Goal: Task Accomplishment & Management: Use online tool/utility

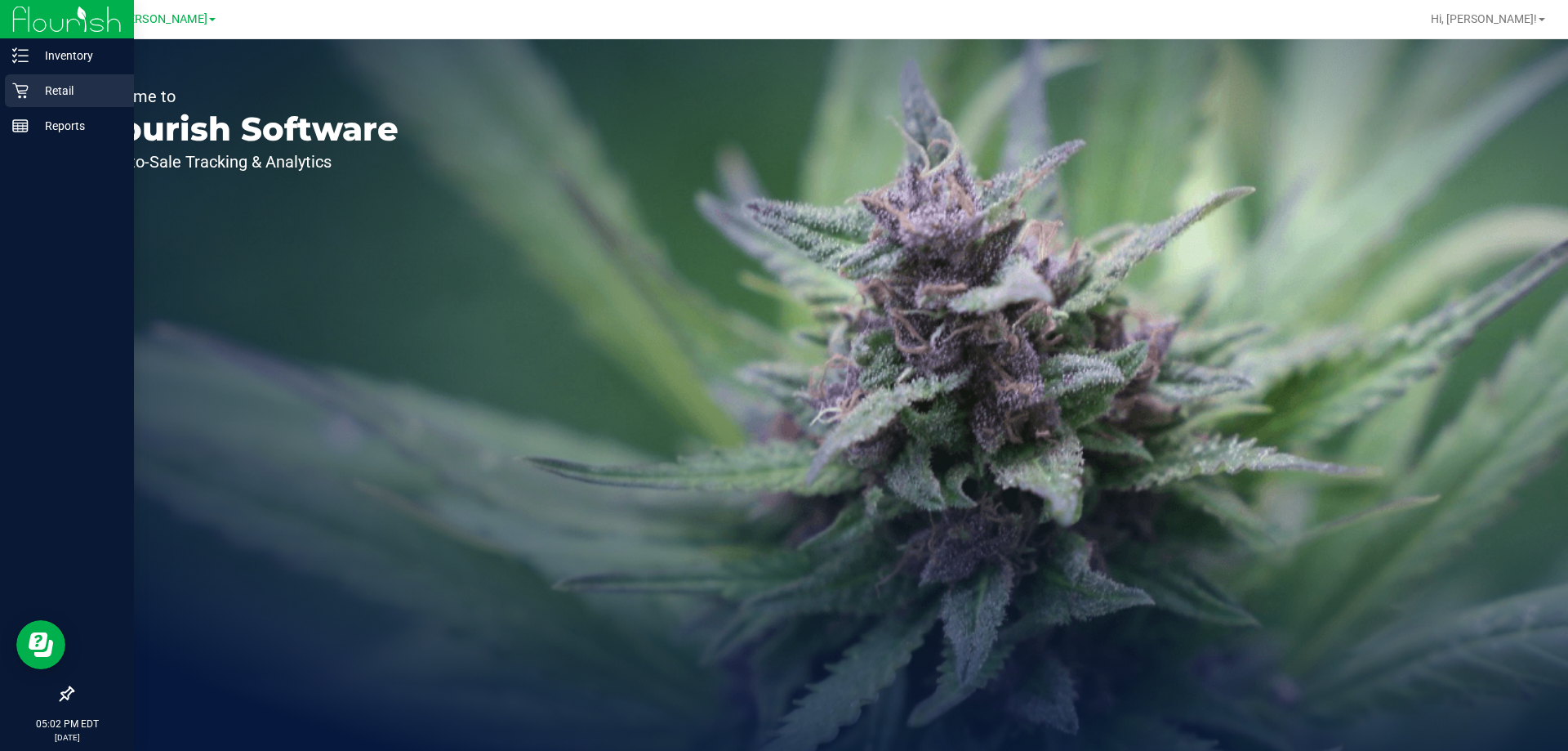
click at [26, 85] on icon at bounding box center [20, 90] width 16 height 16
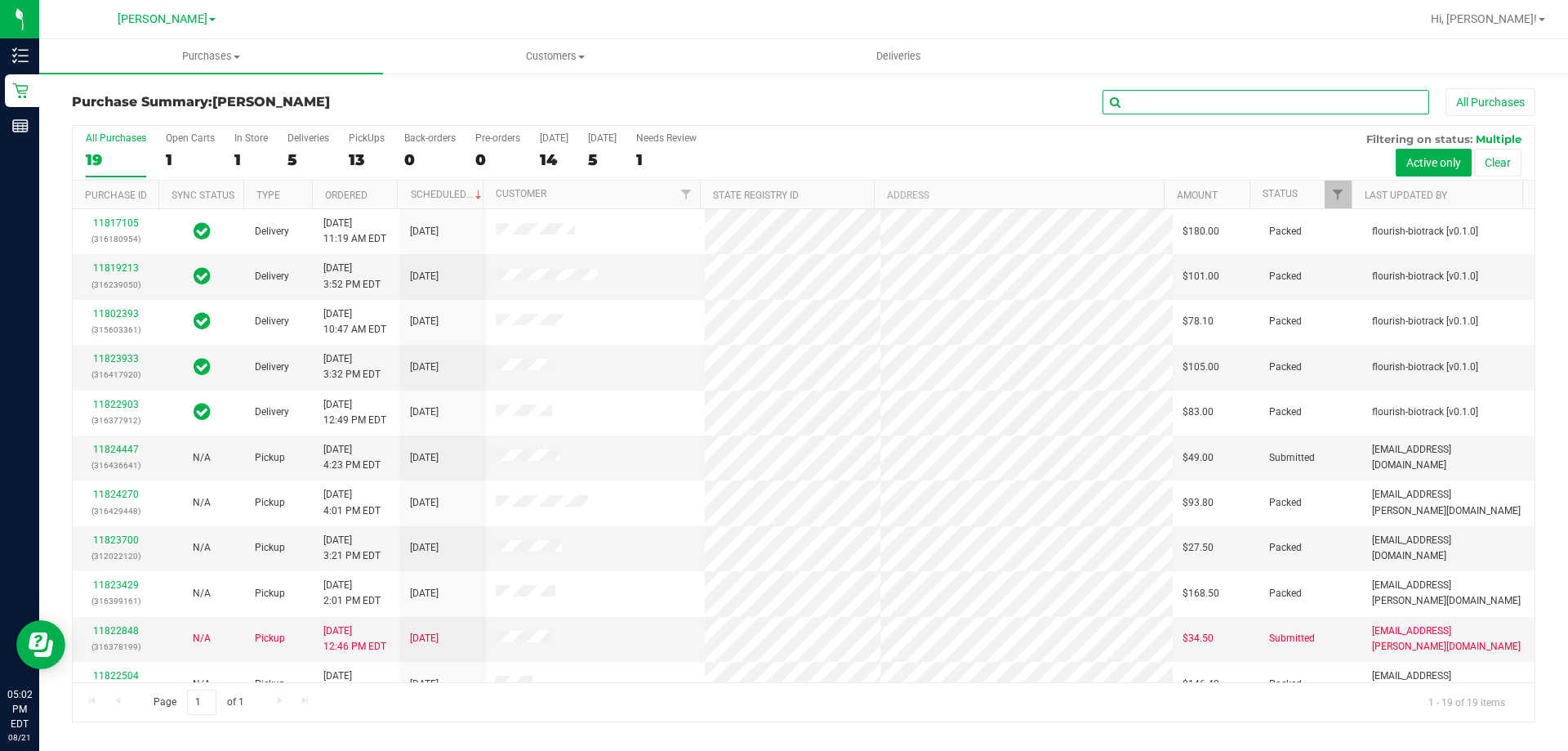
click at [1166, 91] on input "text" at bounding box center [1265, 102] width 327 height 24
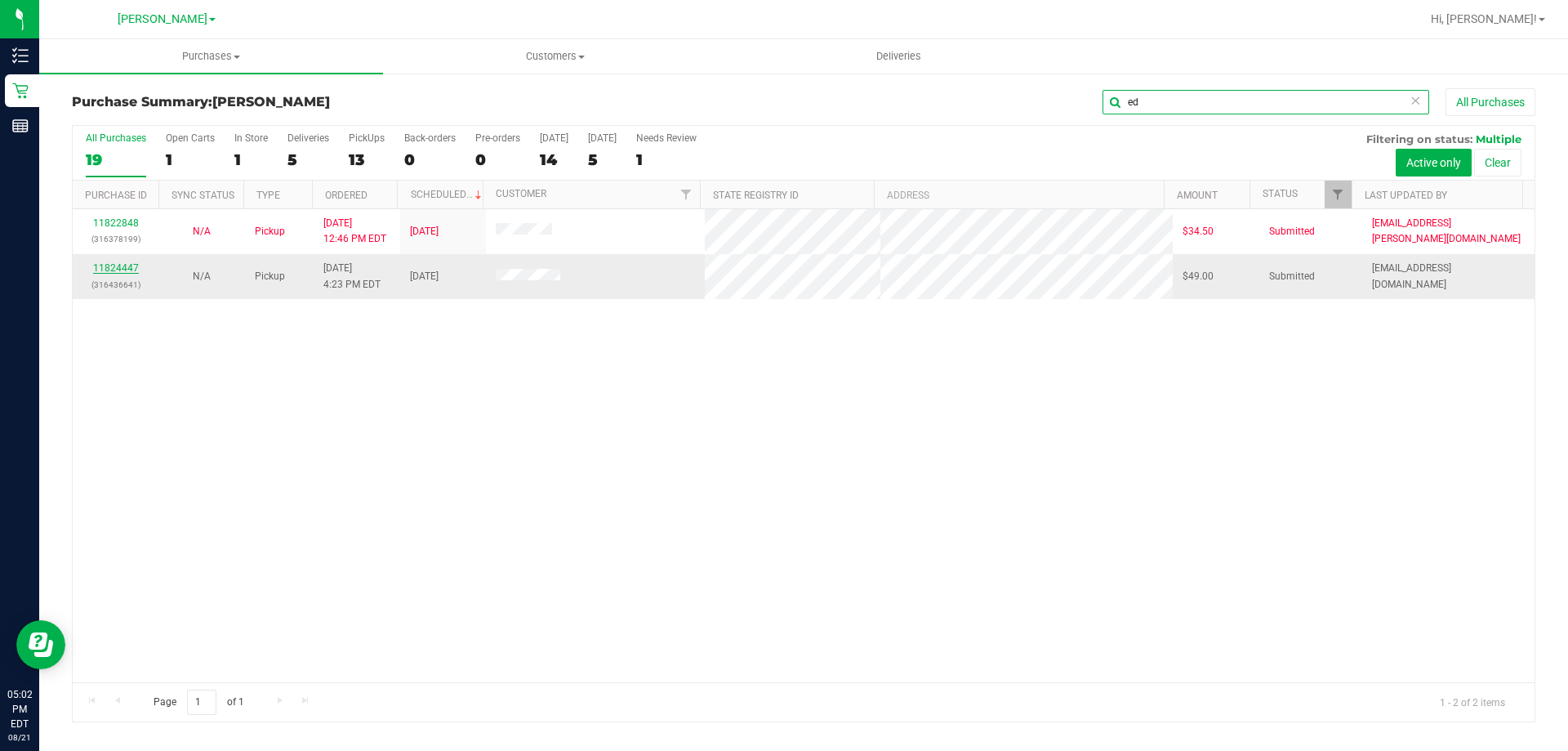
type input "ed"
click at [128, 270] on link "11824447" at bounding box center [116, 268] width 46 height 11
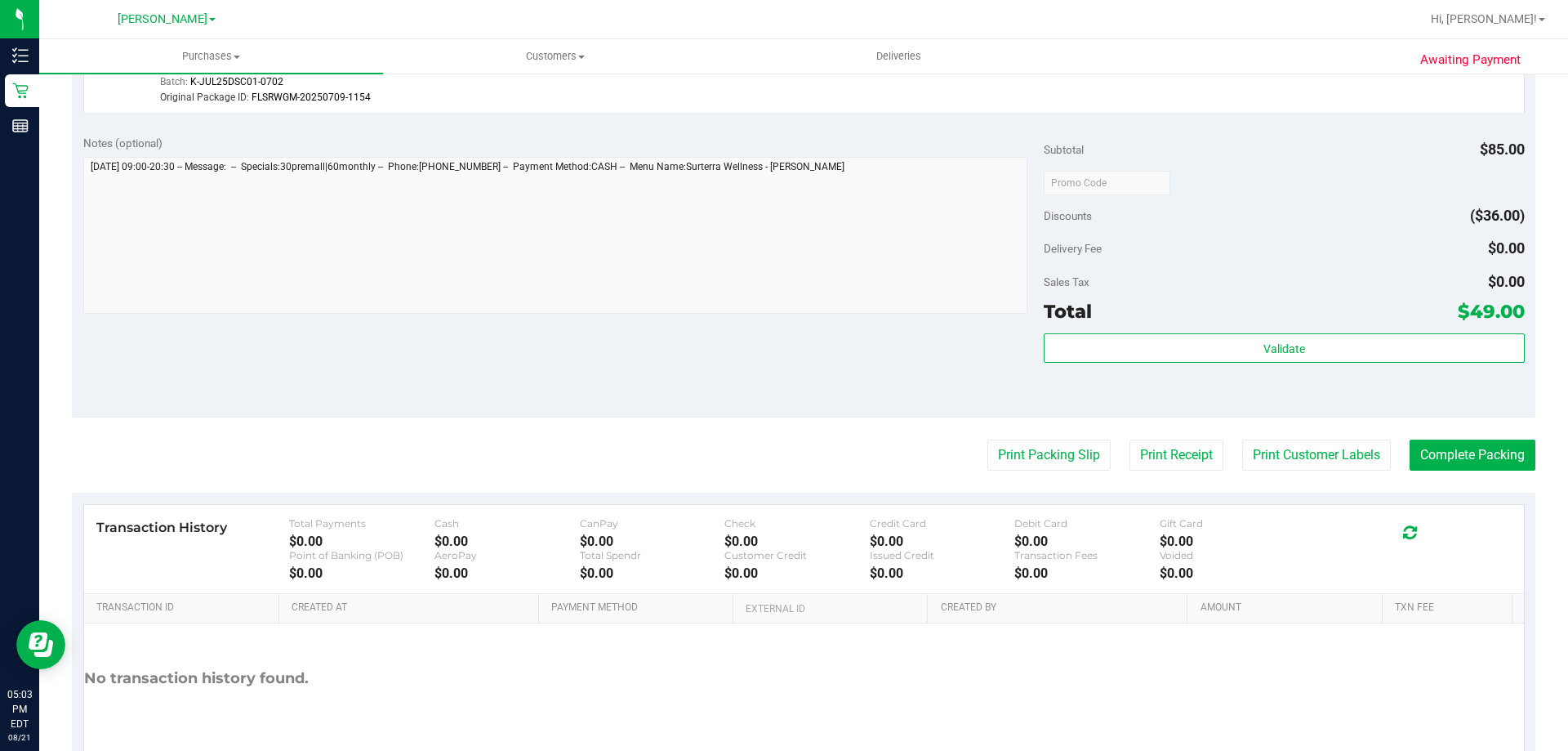
scroll to position [653, 0]
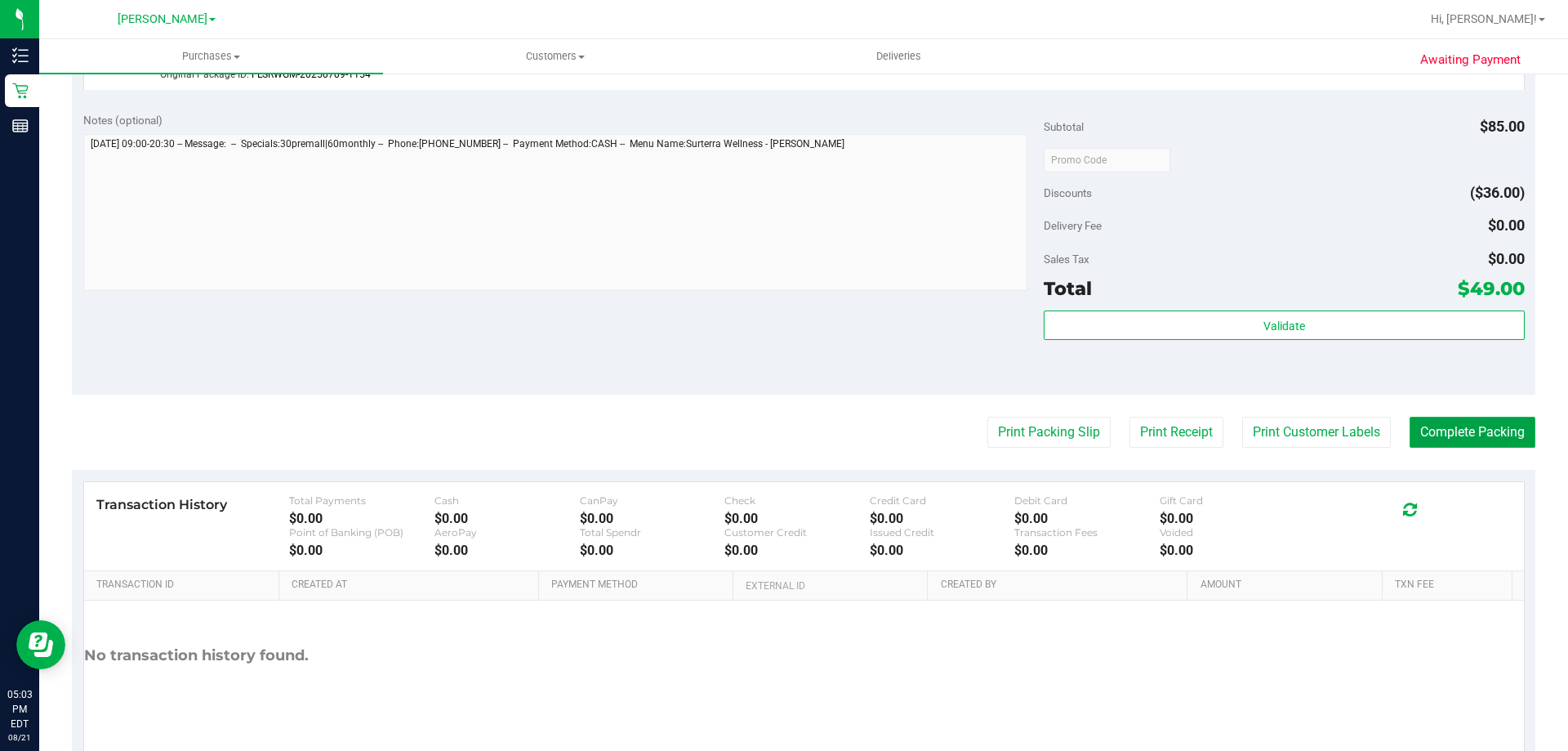
click at [1465, 430] on button "Complete Packing" at bounding box center [1472, 431] width 126 height 31
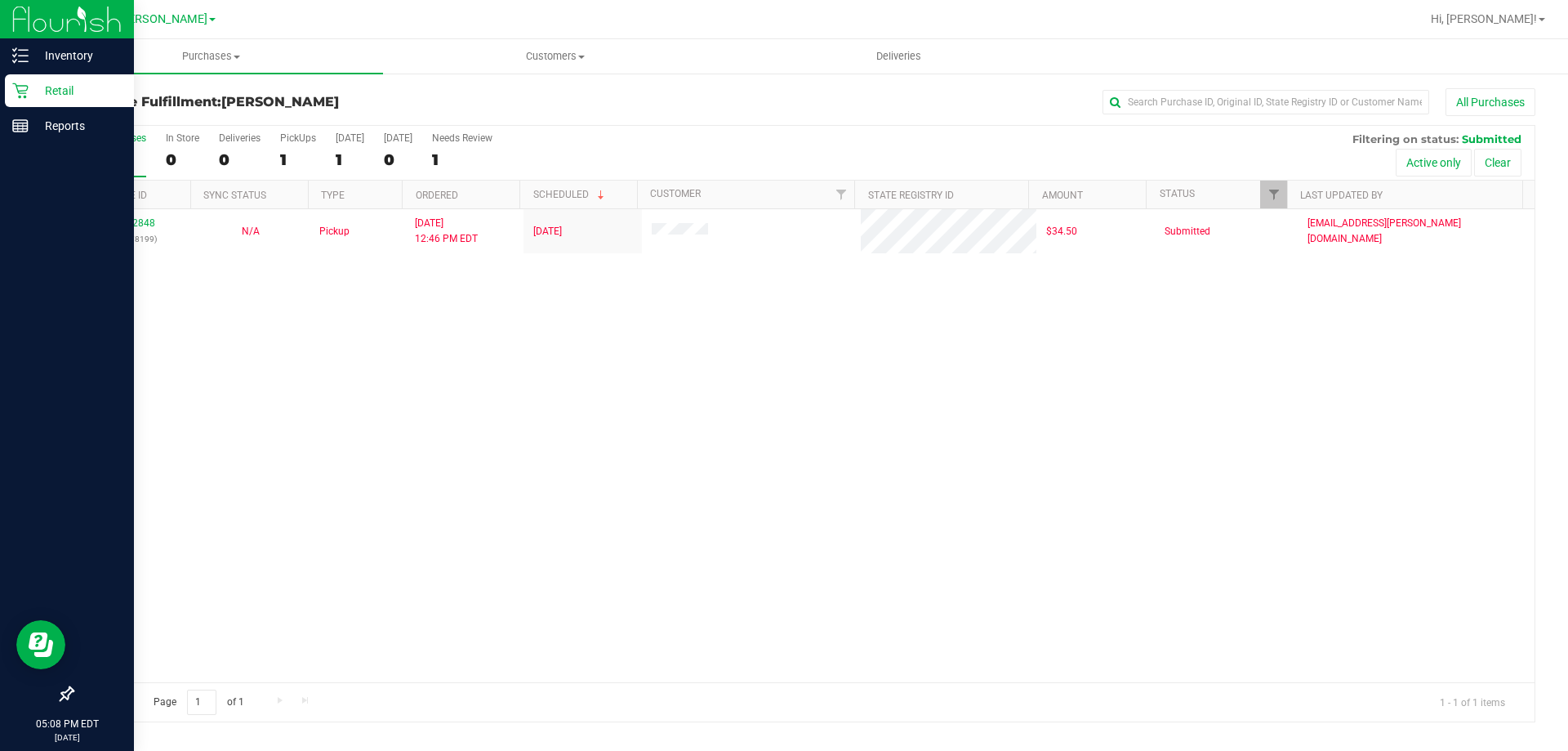
click at [36, 88] on p "Retail" at bounding box center [77, 90] width 98 height 20
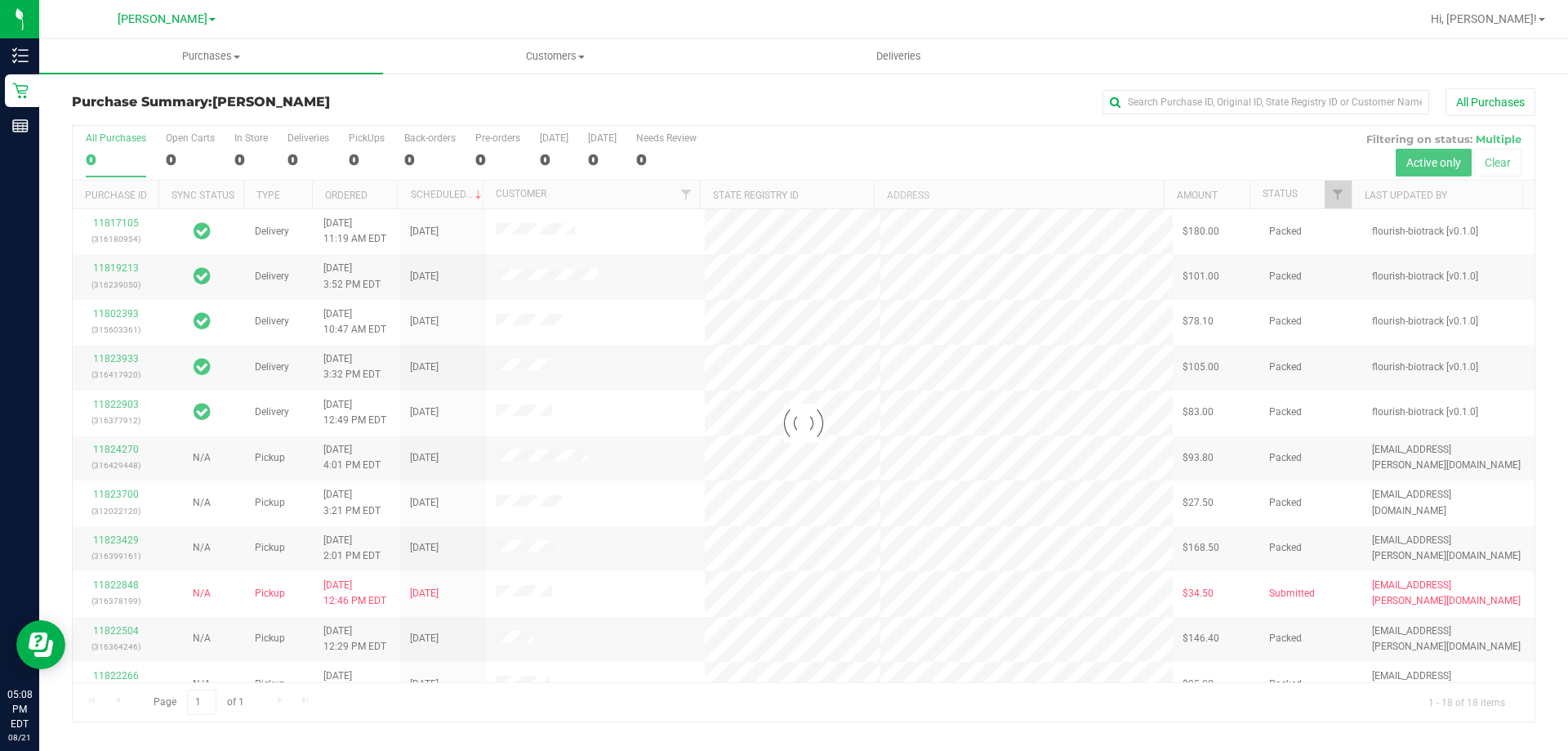
click at [1341, 195] on div at bounding box center [803, 424] width 1462 height 596
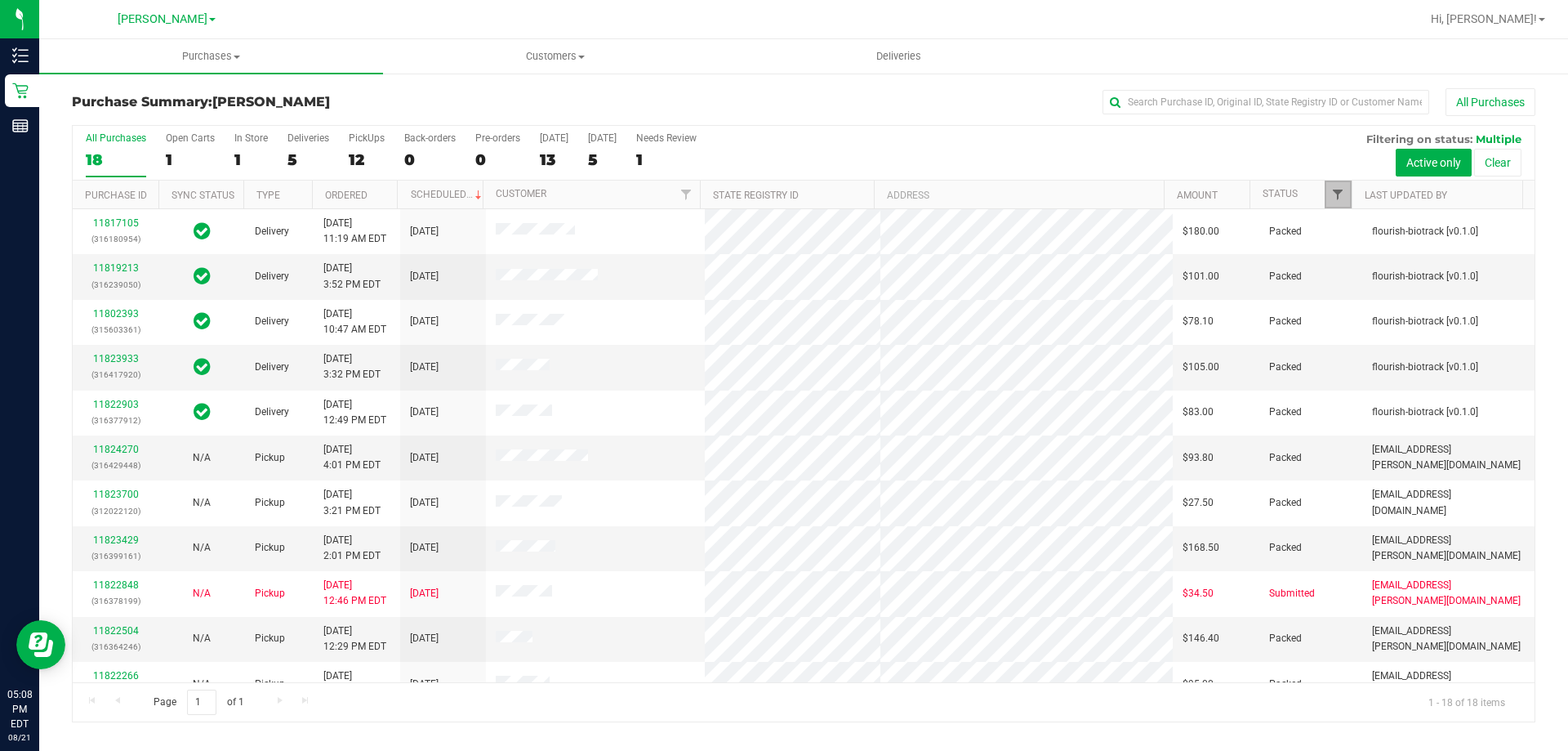
click at [1339, 196] on span "Filter" at bounding box center [1338, 195] width 13 height 13
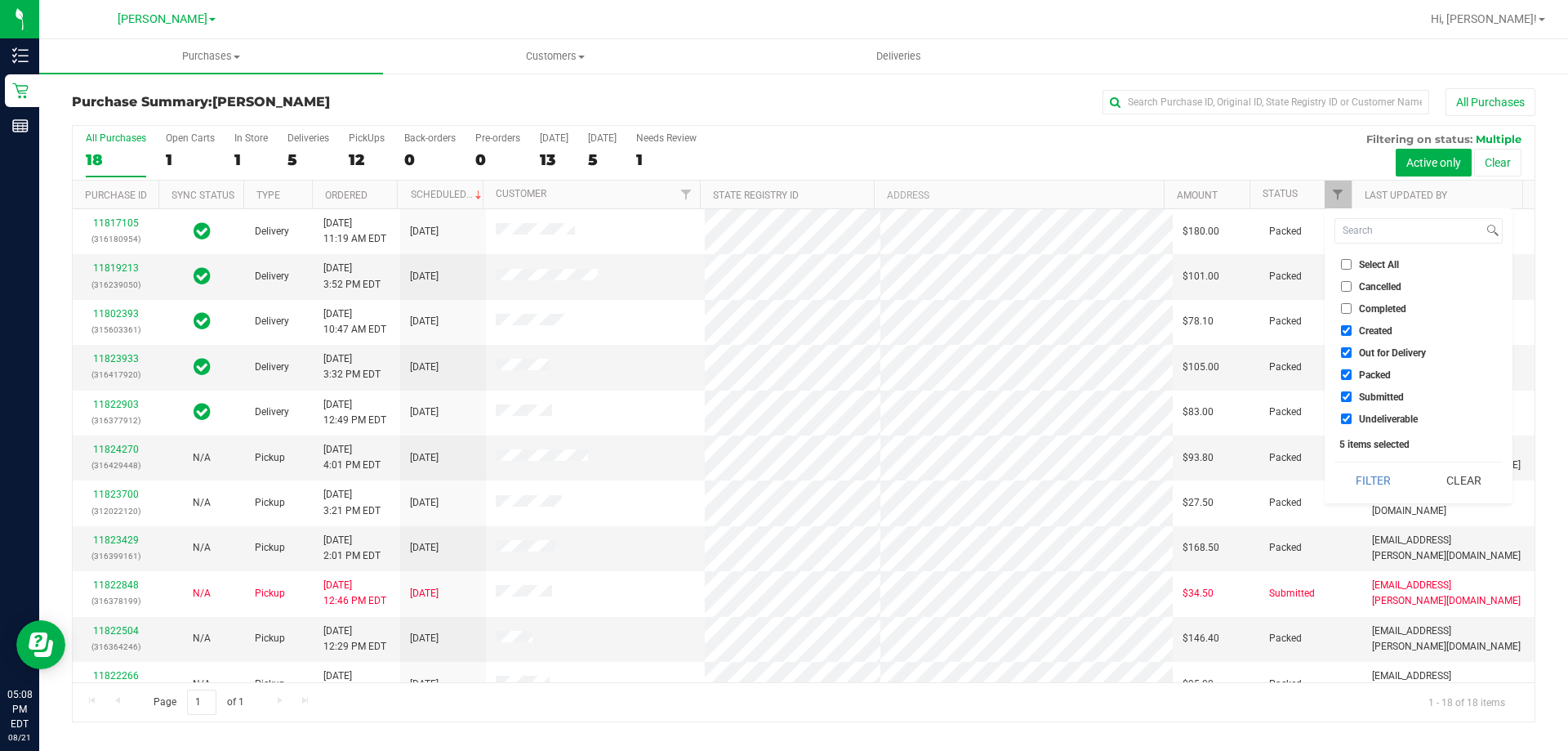
click at [1341, 261] on input "Select All" at bounding box center [1345, 264] width 10 height 10
checkbox input "true"
click at [1342, 261] on input "Select All" at bounding box center [1345, 264] width 10 height 10
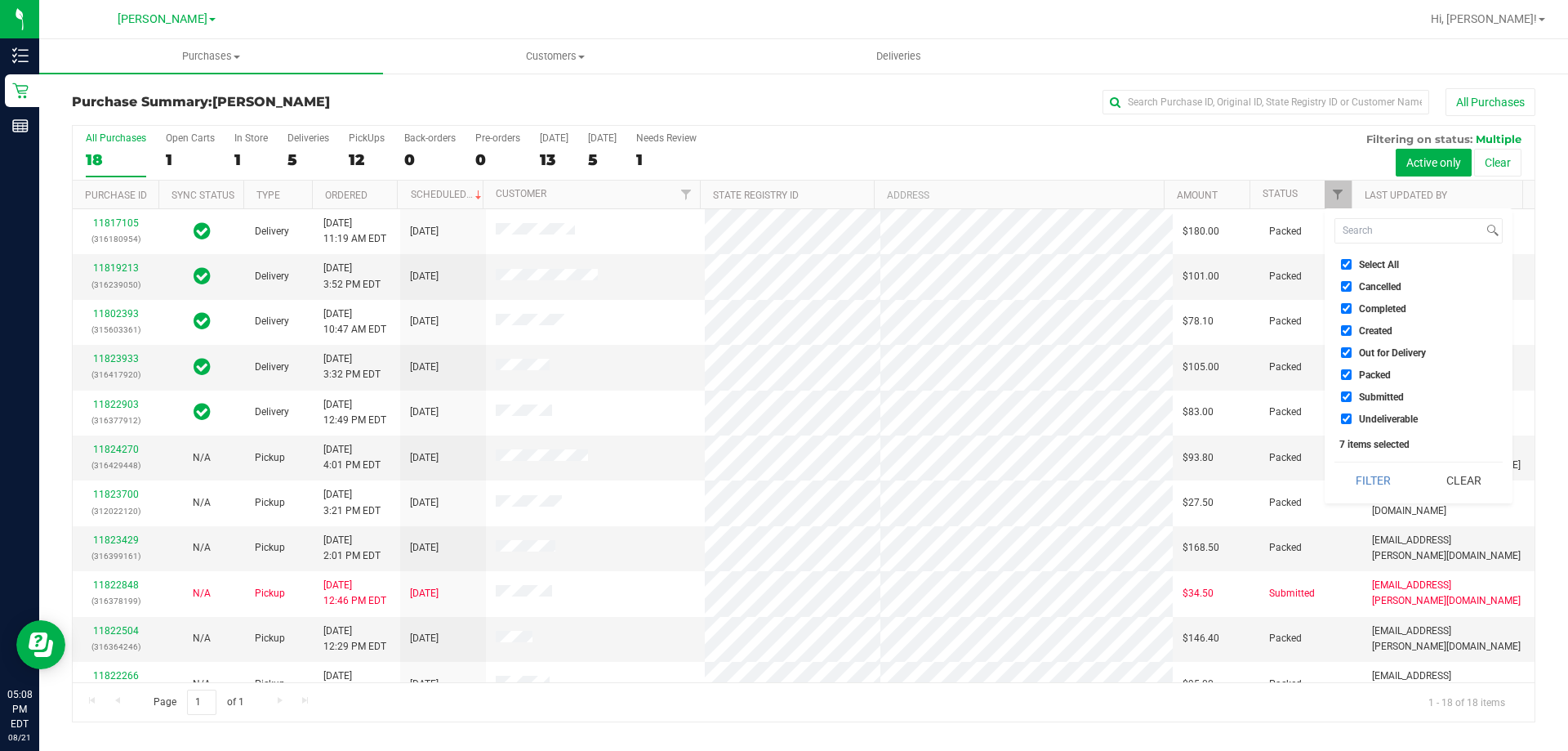
checkbox input "false"
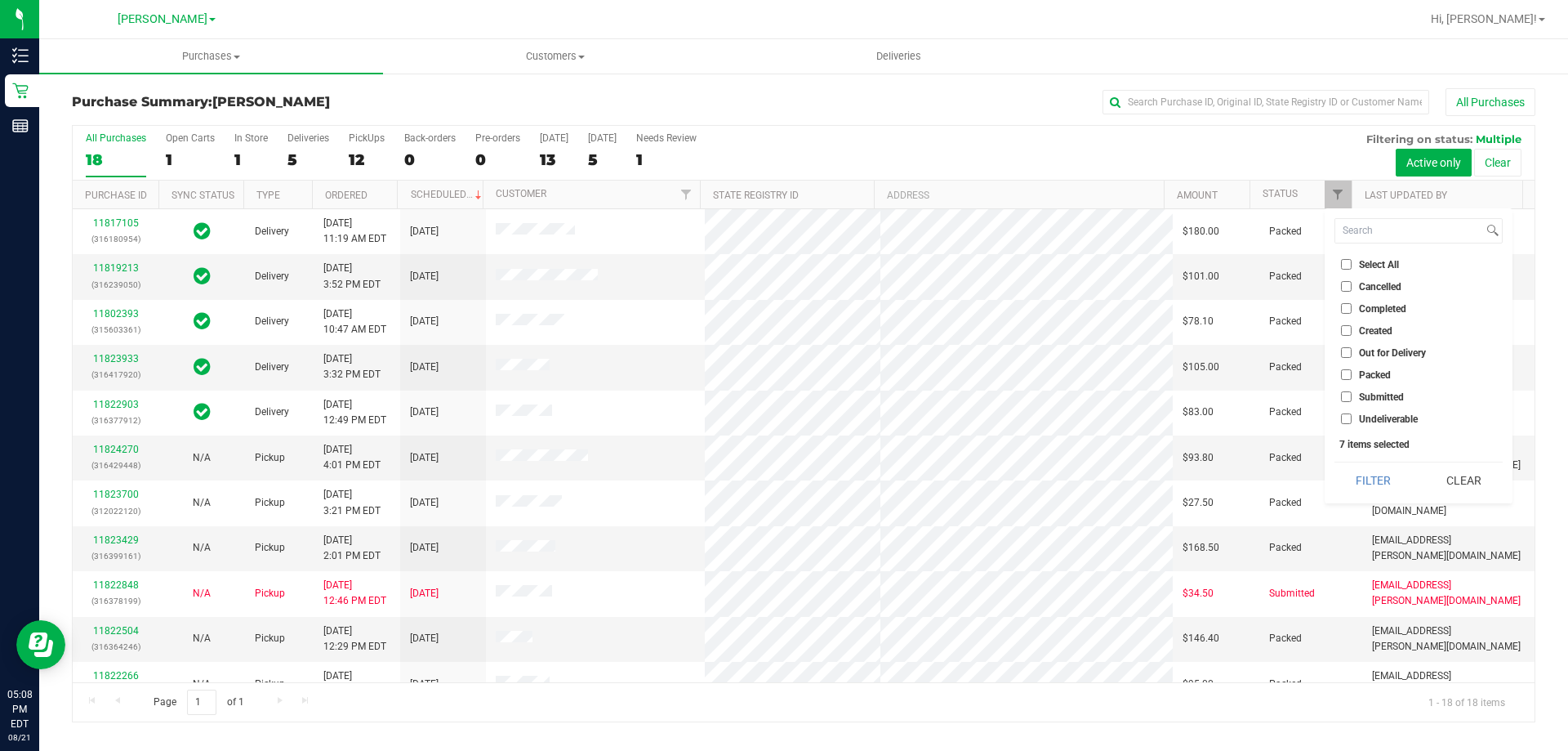
checkbox input "false"
click at [1363, 393] on span "Submitted" at bounding box center [1381, 397] width 45 height 9
click at [1351, 393] on input "Submitted" at bounding box center [1345, 396] width 10 height 10
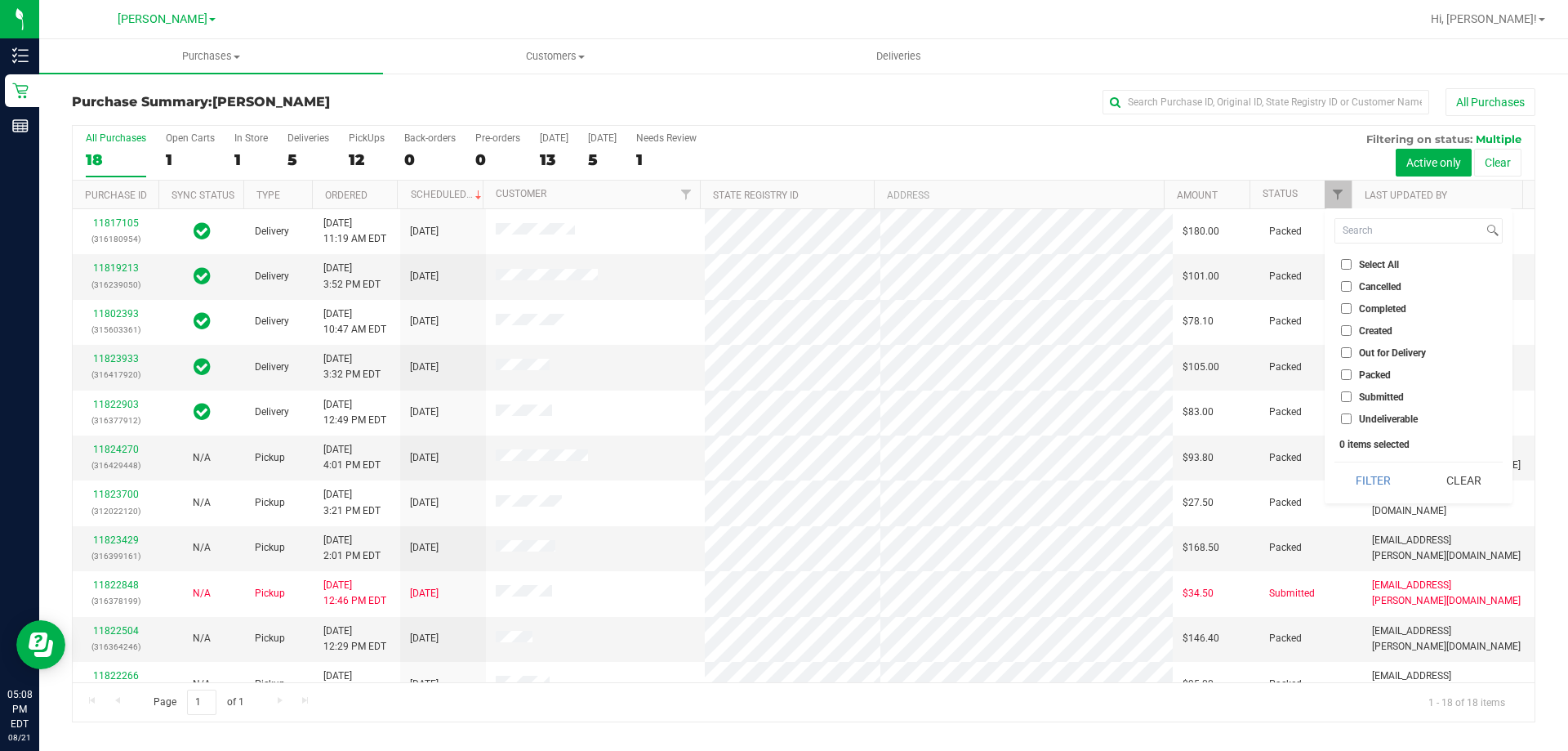
checkbox input "true"
click at [1357, 481] on button "Filter" at bounding box center [1373, 480] width 78 height 36
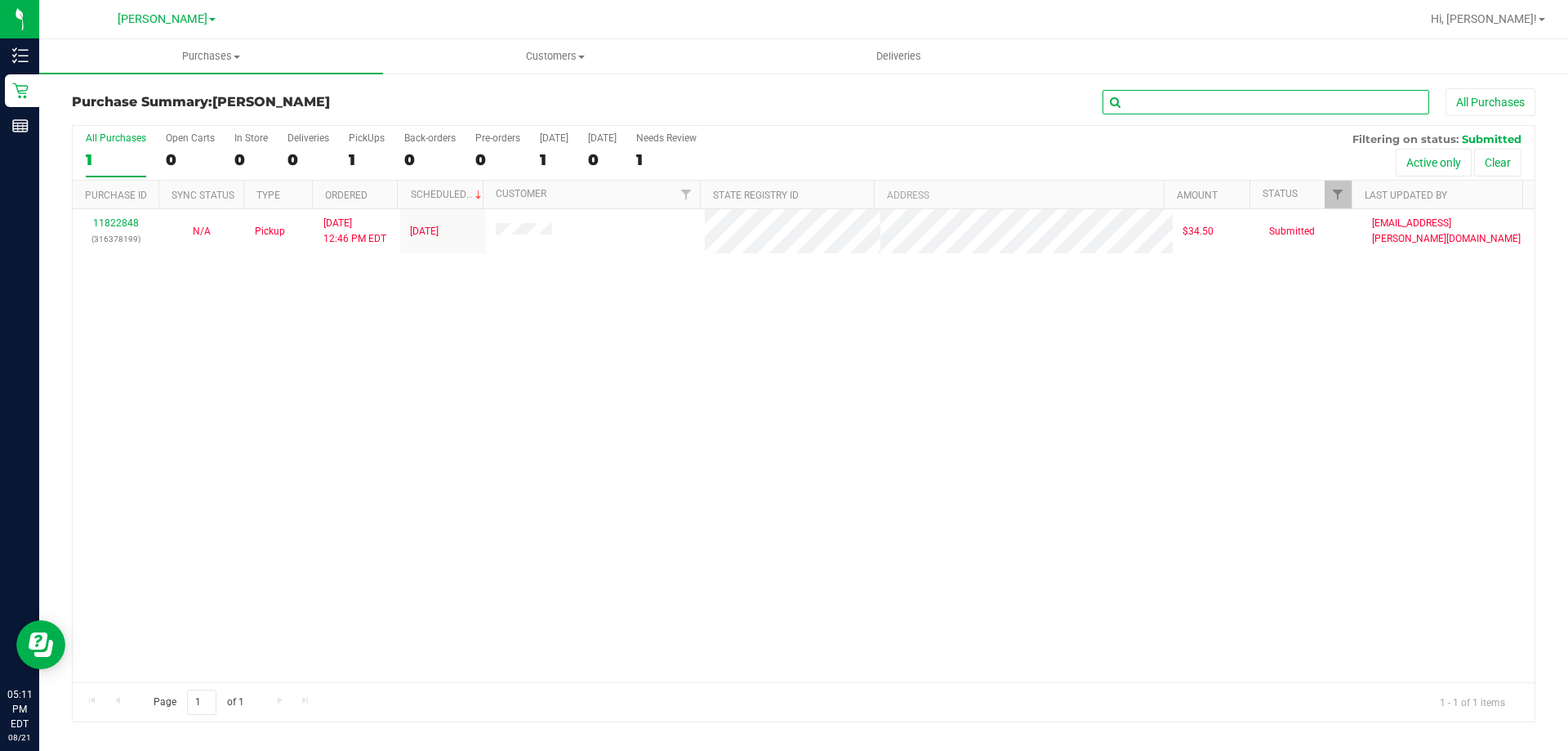
click at [1348, 110] on input "text" at bounding box center [1265, 102] width 327 height 24
click at [1338, 193] on span "Filter" at bounding box center [1338, 195] width 13 height 13
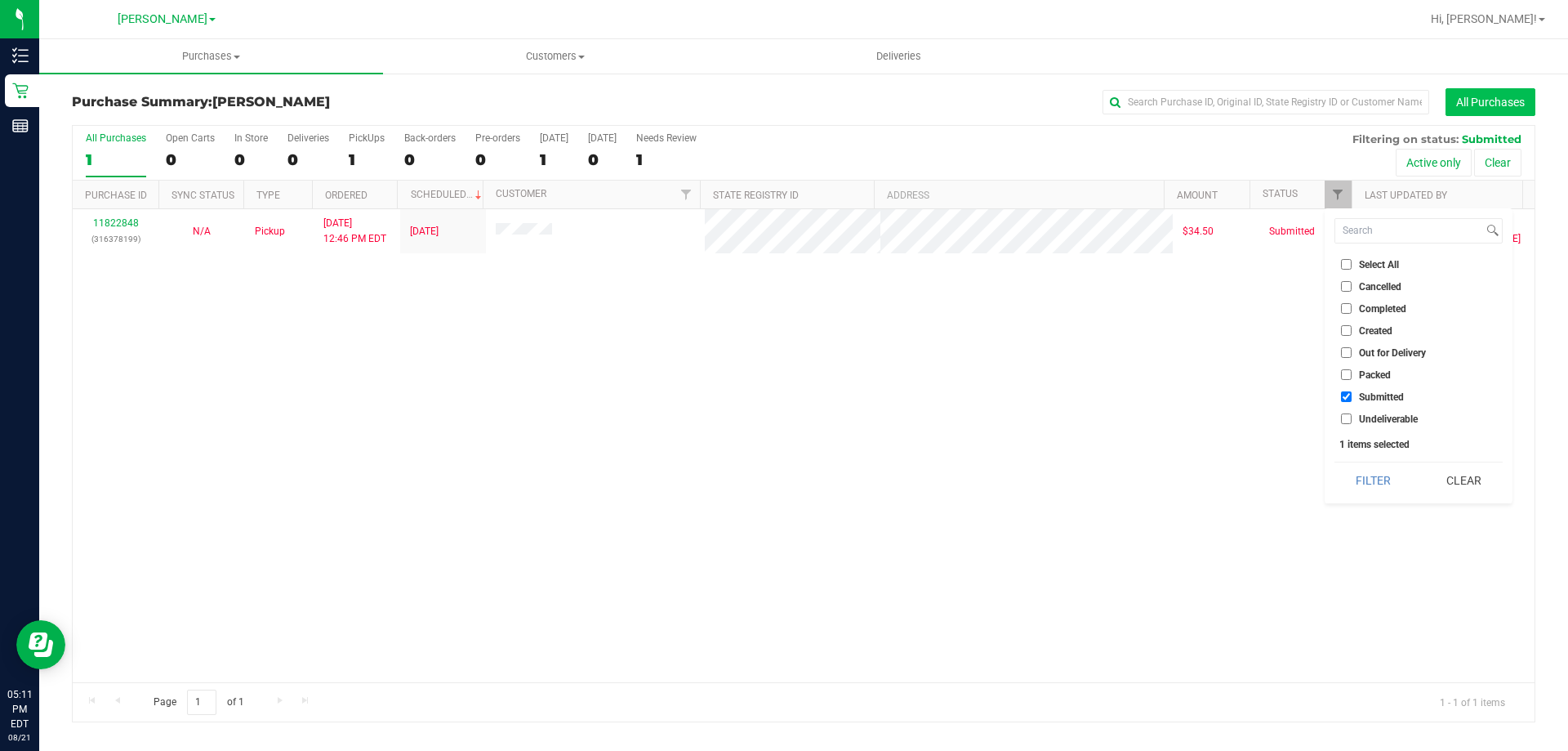
click at [1464, 103] on button "All Purchases" at bounding box center [1490, 102] width 90 height 28
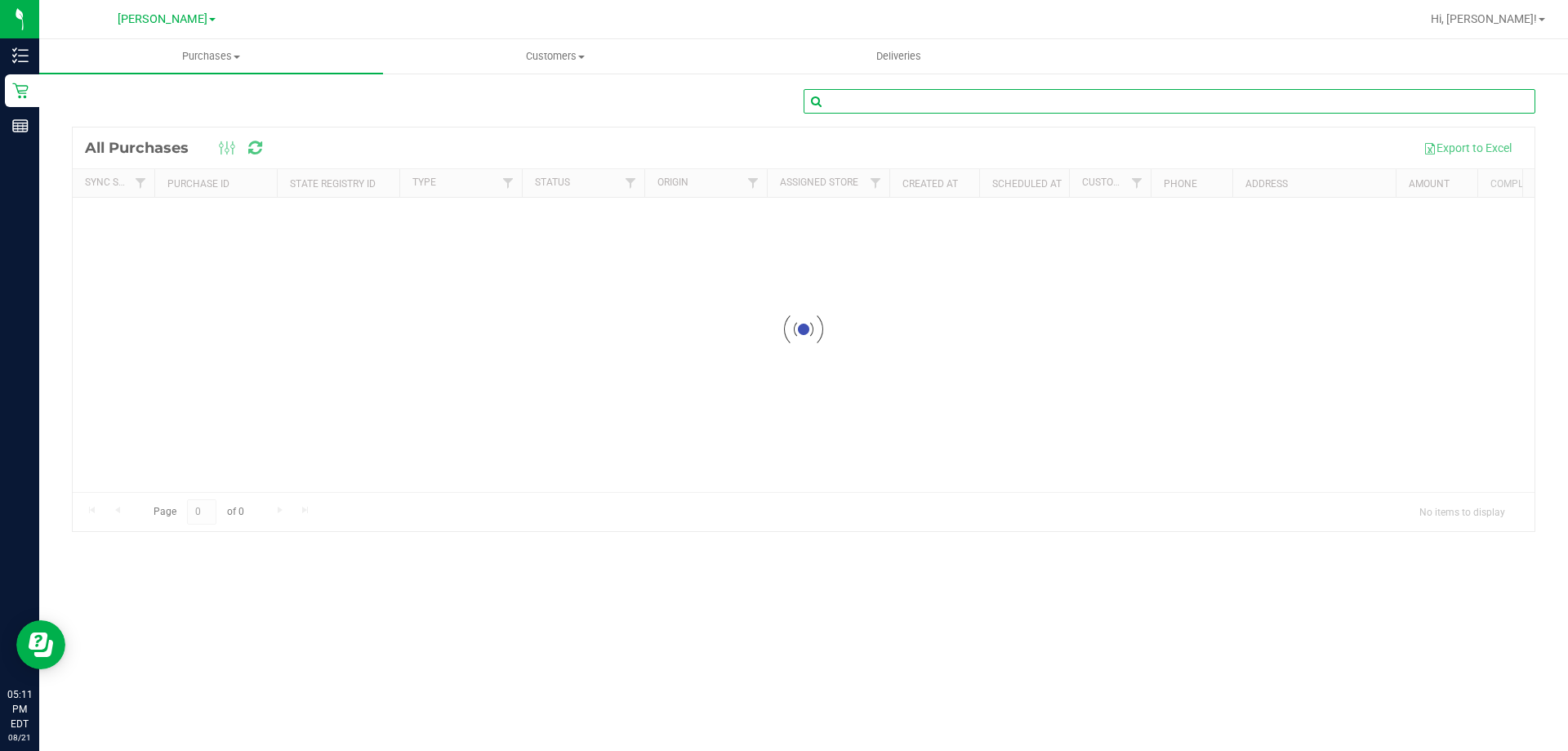
click at [1235, 104] on input "text" at bounding box center [1169, 102] width 732 height 24
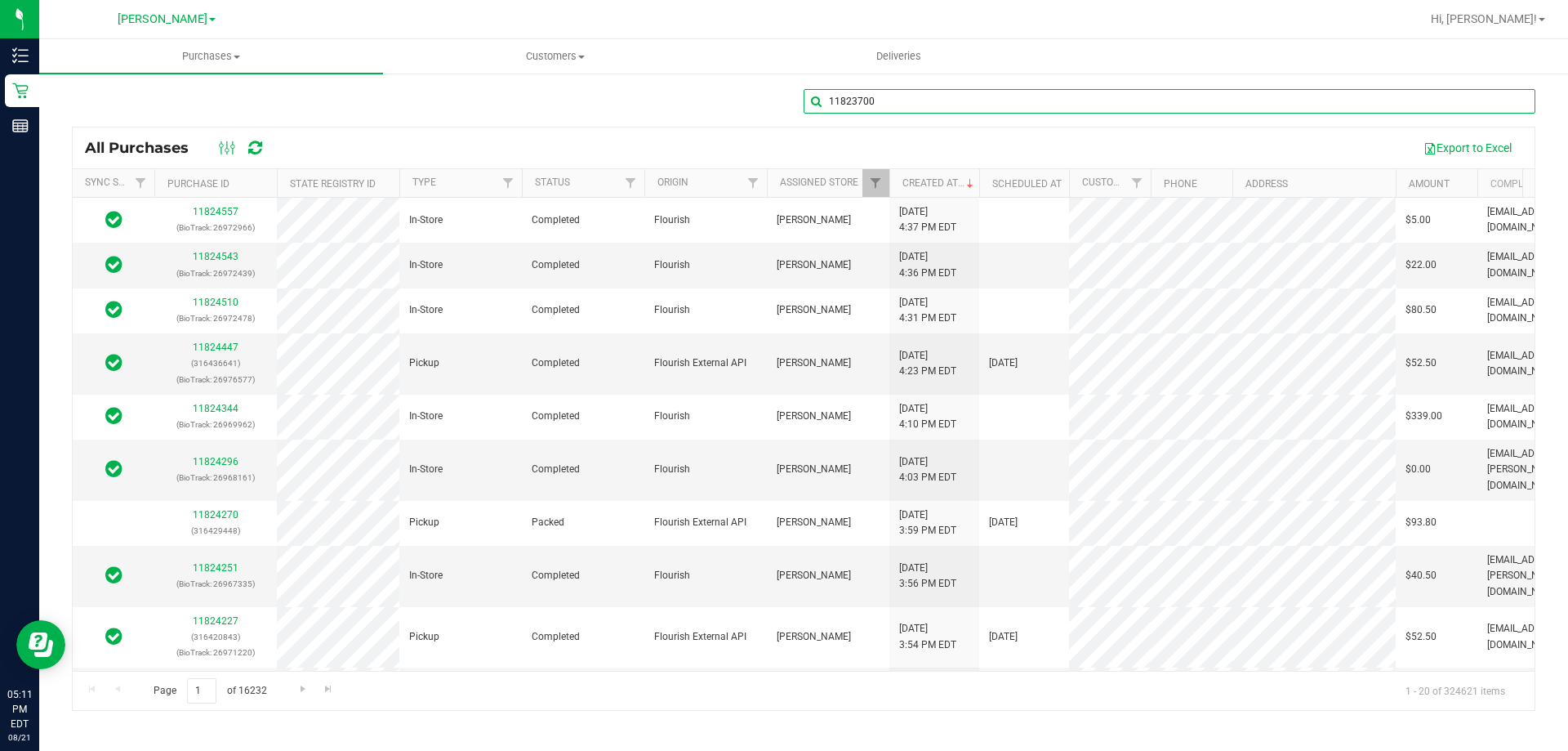
type input "11823700"
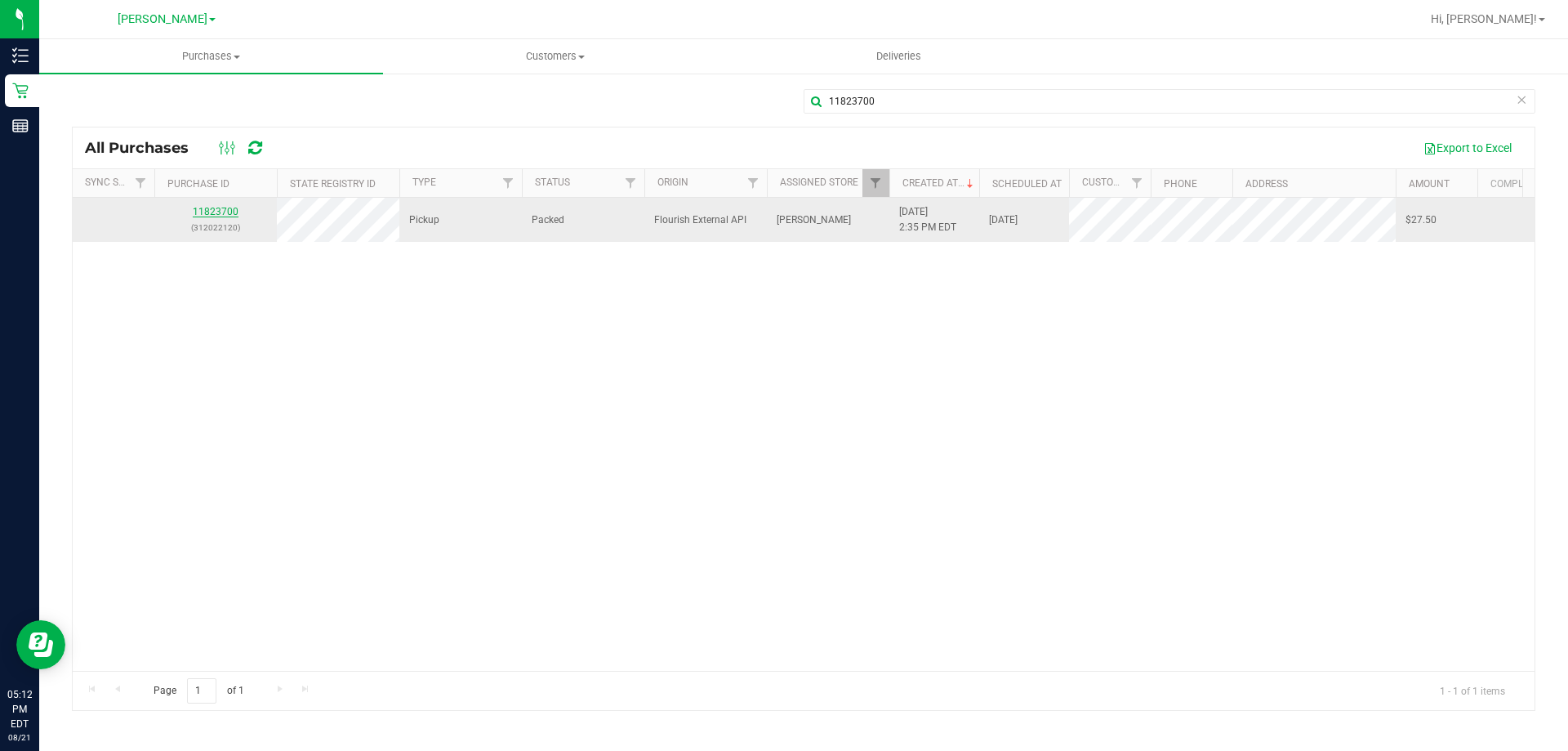
click at [215, 215] on link "11823700" at bounding box center [215, 211] width 46 height 11
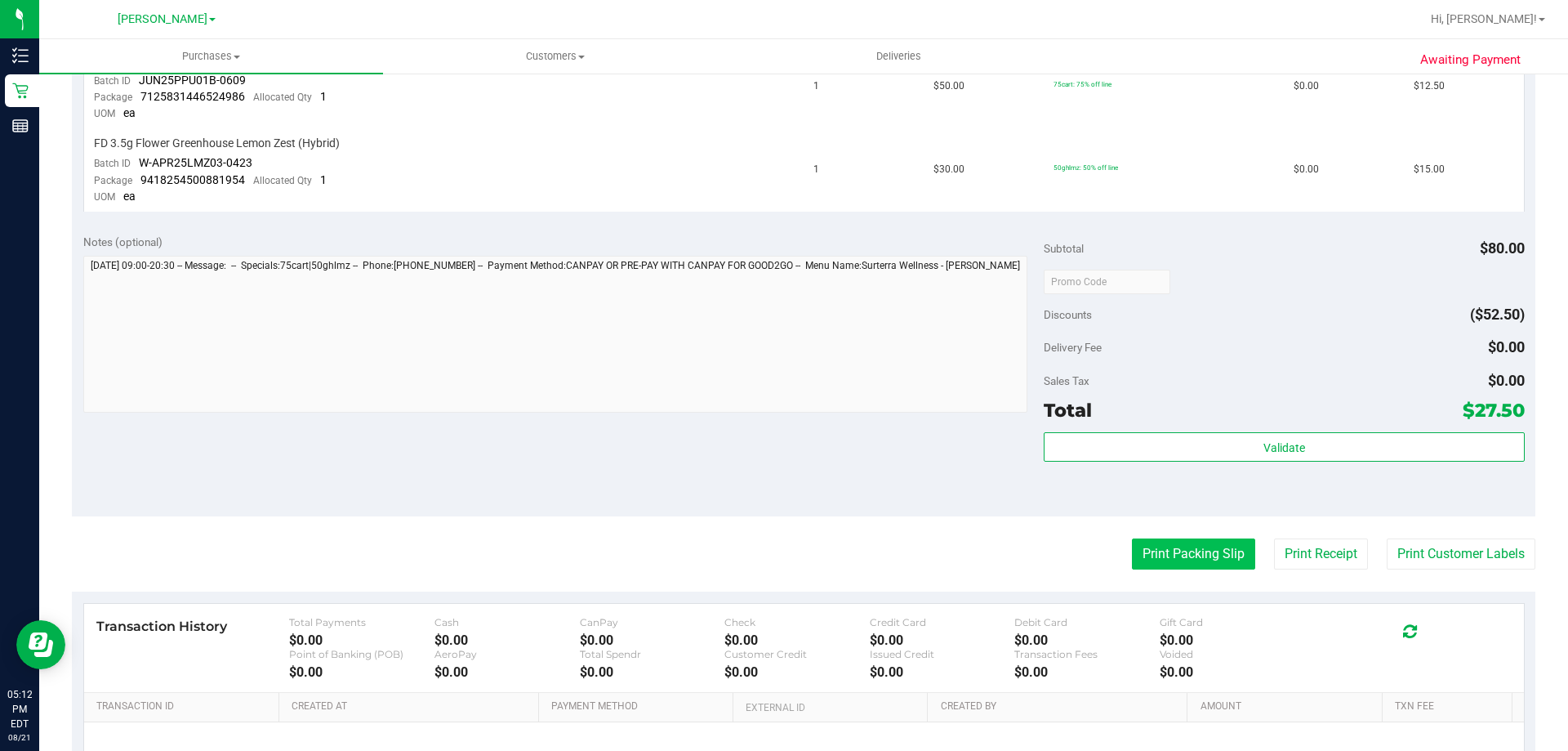
scroll to position [571, 0]
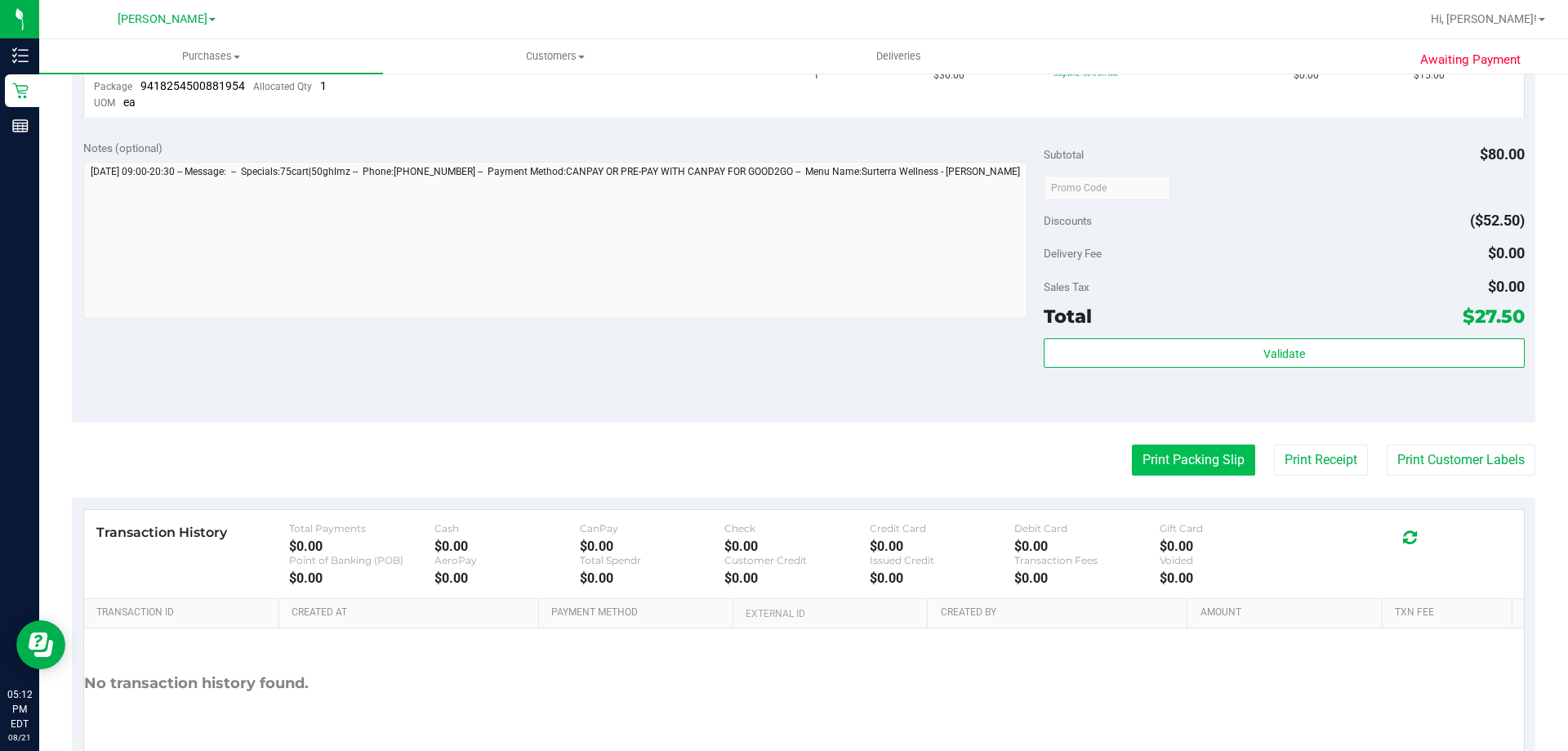
click at [1204, 462] on button "Print Packing Slip" at bounding box center [1193, 460] width 123 height 31
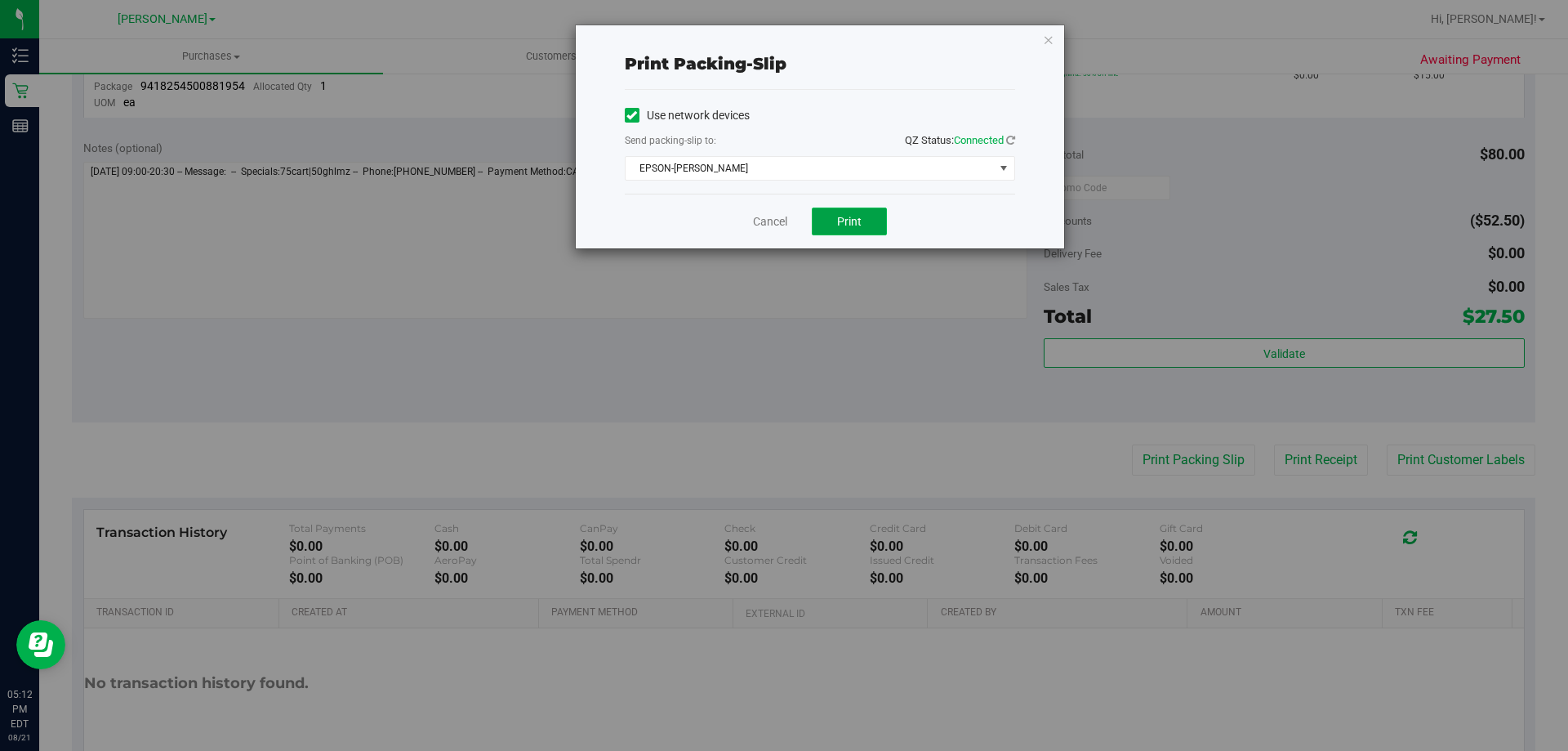
click at [862, 224] on button "Print" at bounding box center [849, 222] width 75 height 28
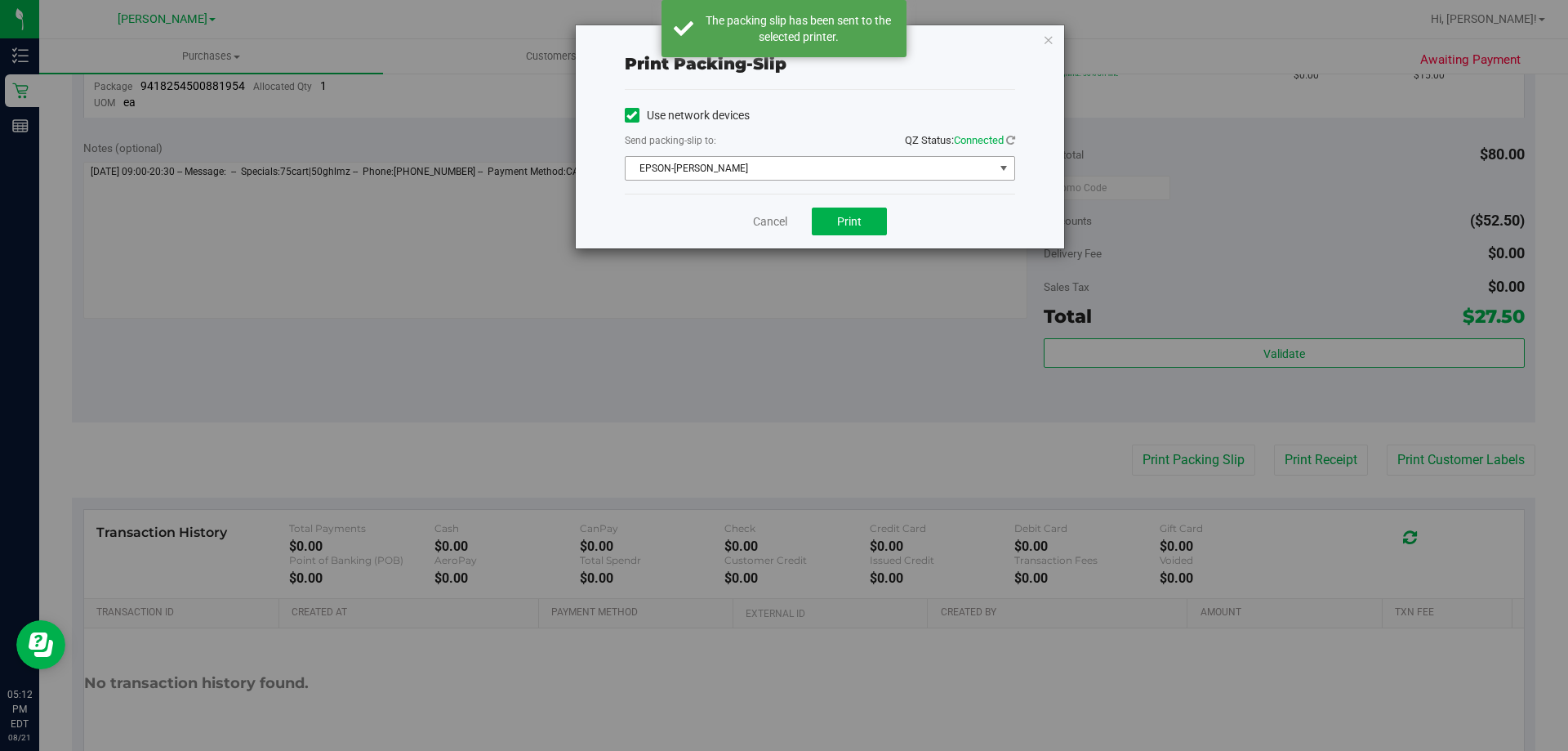
click at [934, 168] on span "EPSON-[PERSON_NAME]" at bounding box center [810, 168] width 368 height 23
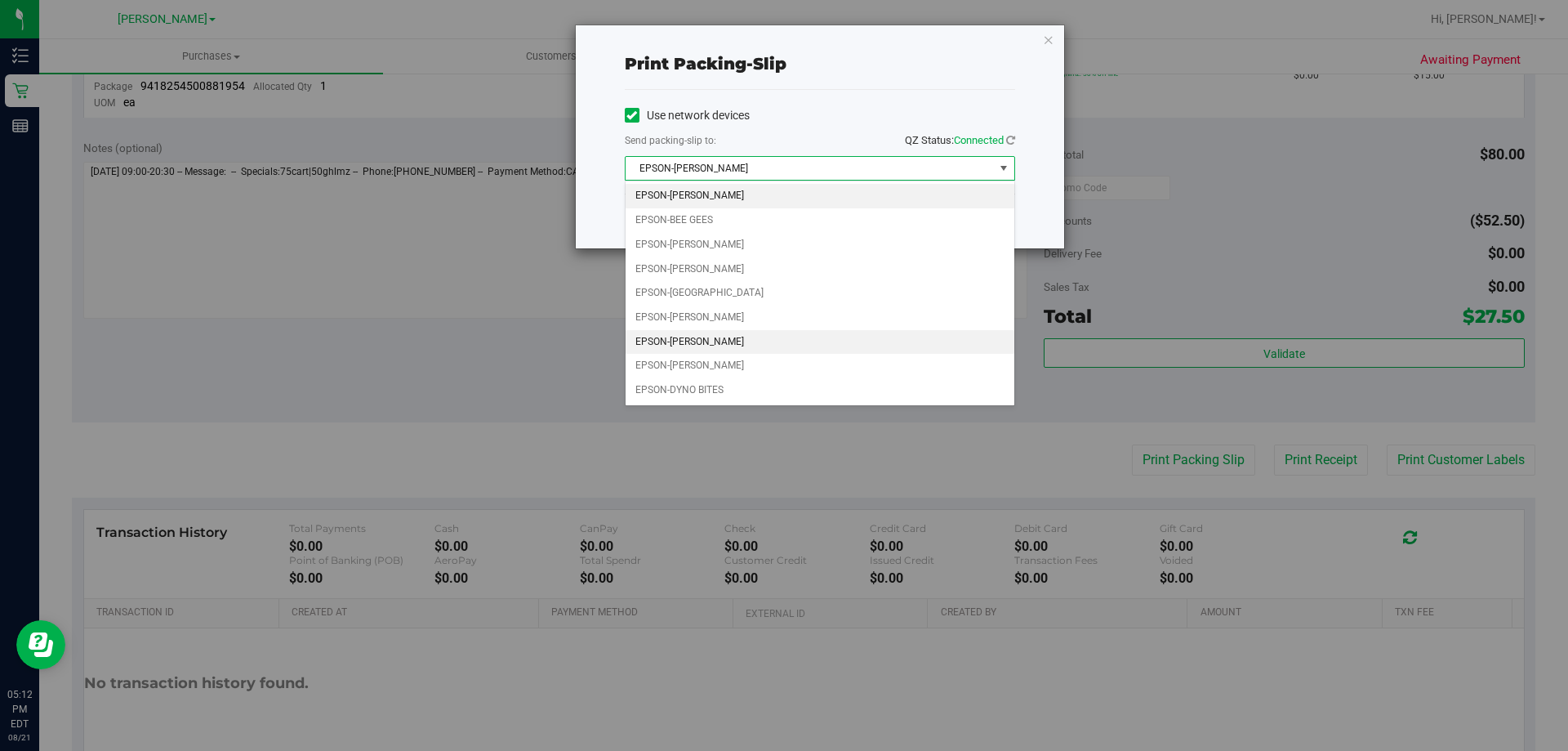
click at [753, 336] on li "EPSON-[PERSON_NAME]" at bounding box center [820, 342] width 389 height 24
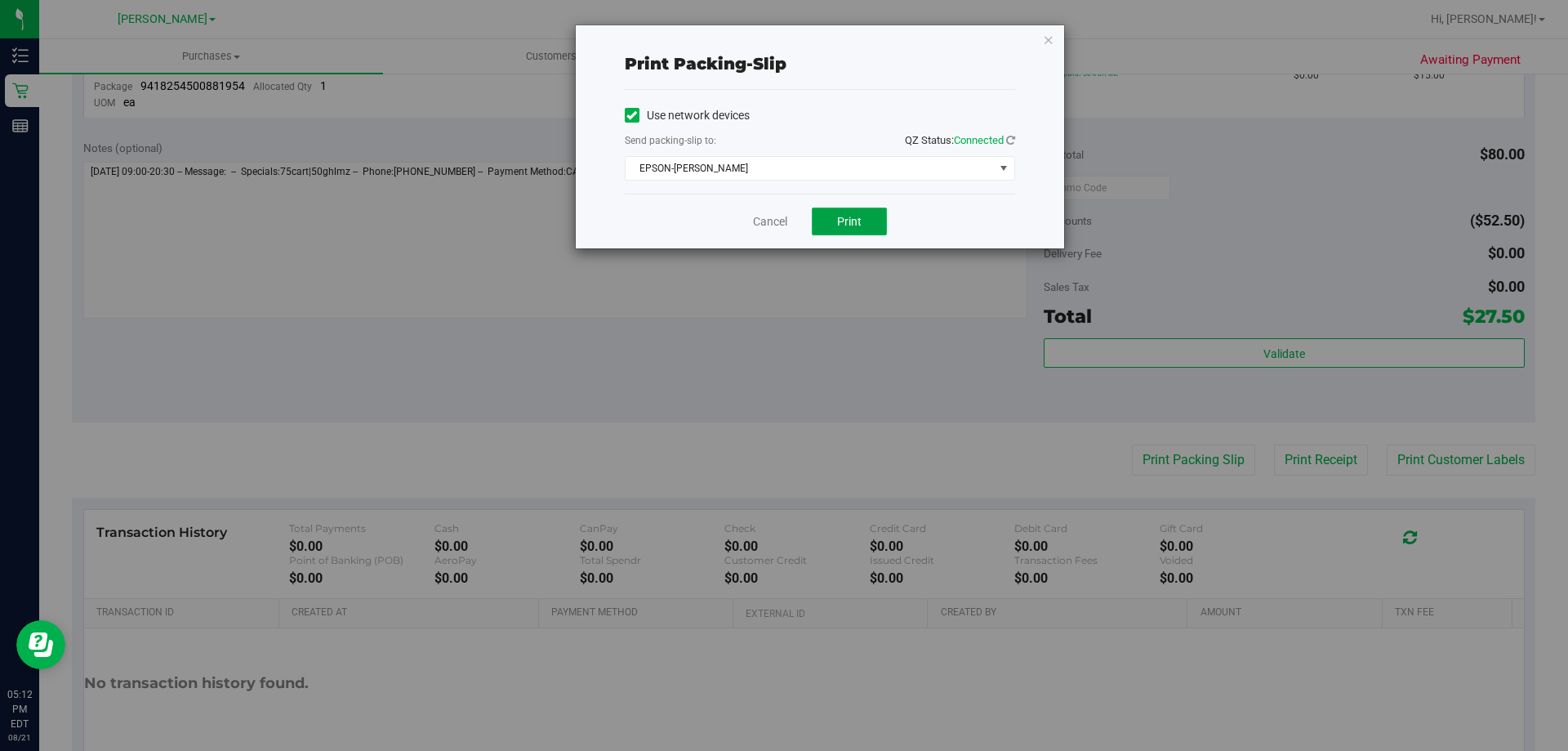
click at [849, 219] on span "Print" at bounding box center [849, 222] width 24 height 13
click at [852, 215] on span "Print" at bounding box center [849, 222] width 24 height 13
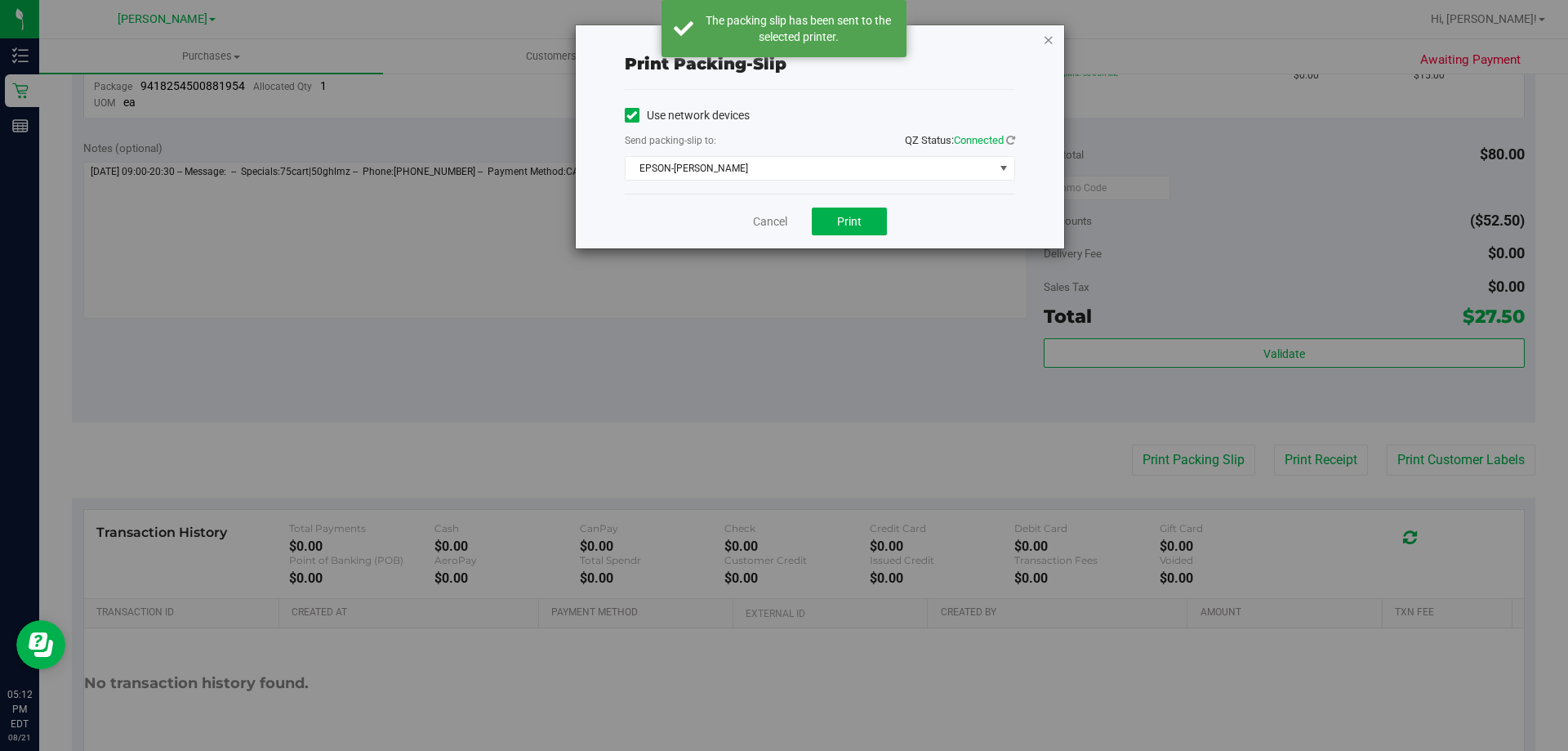
click at [1047, 44] on icon "button" at bounding box center [1048, 39] width 11 height 20
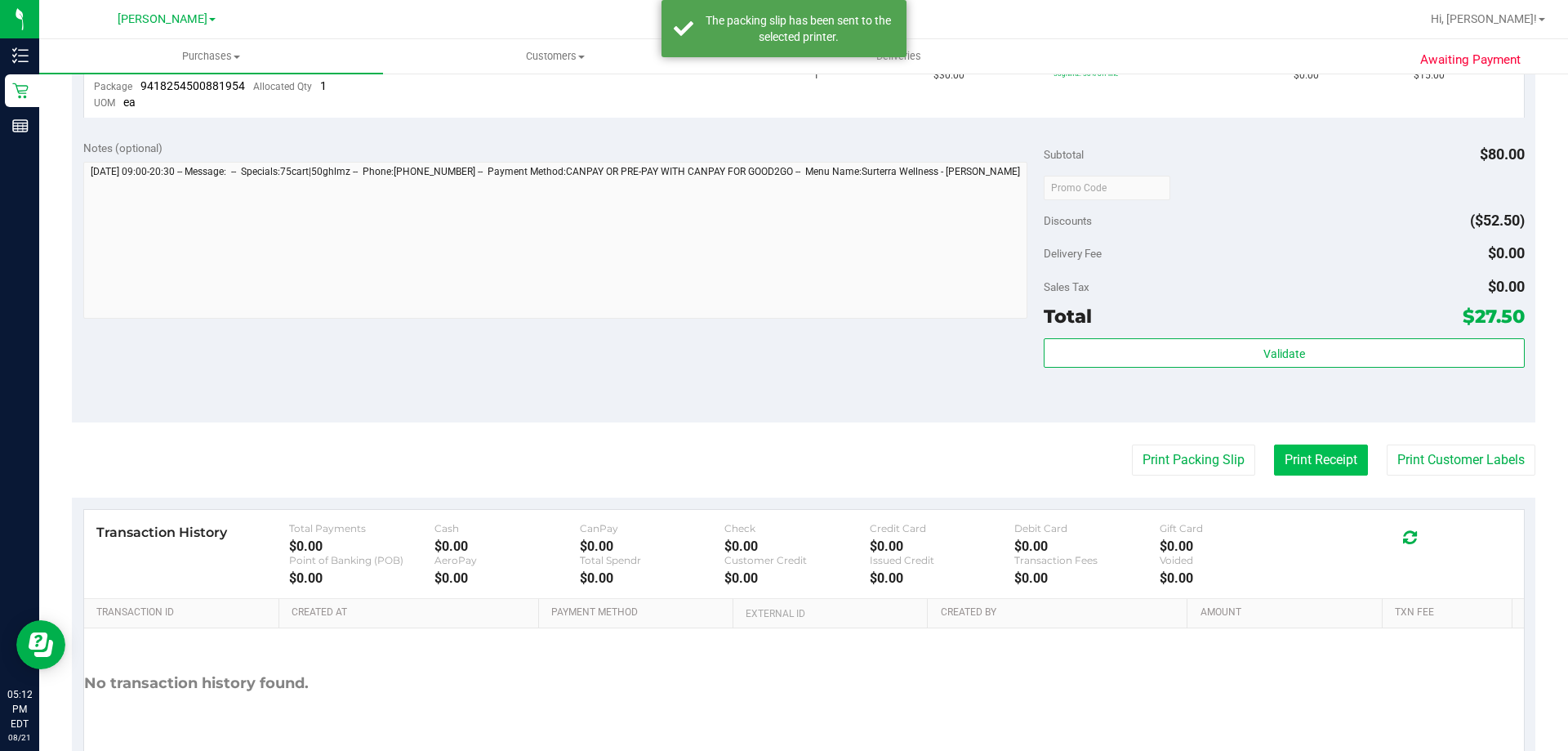
click at [1296, 462] on button "Print Receipt" at bounding box center [1321, 460] width 94 height 31
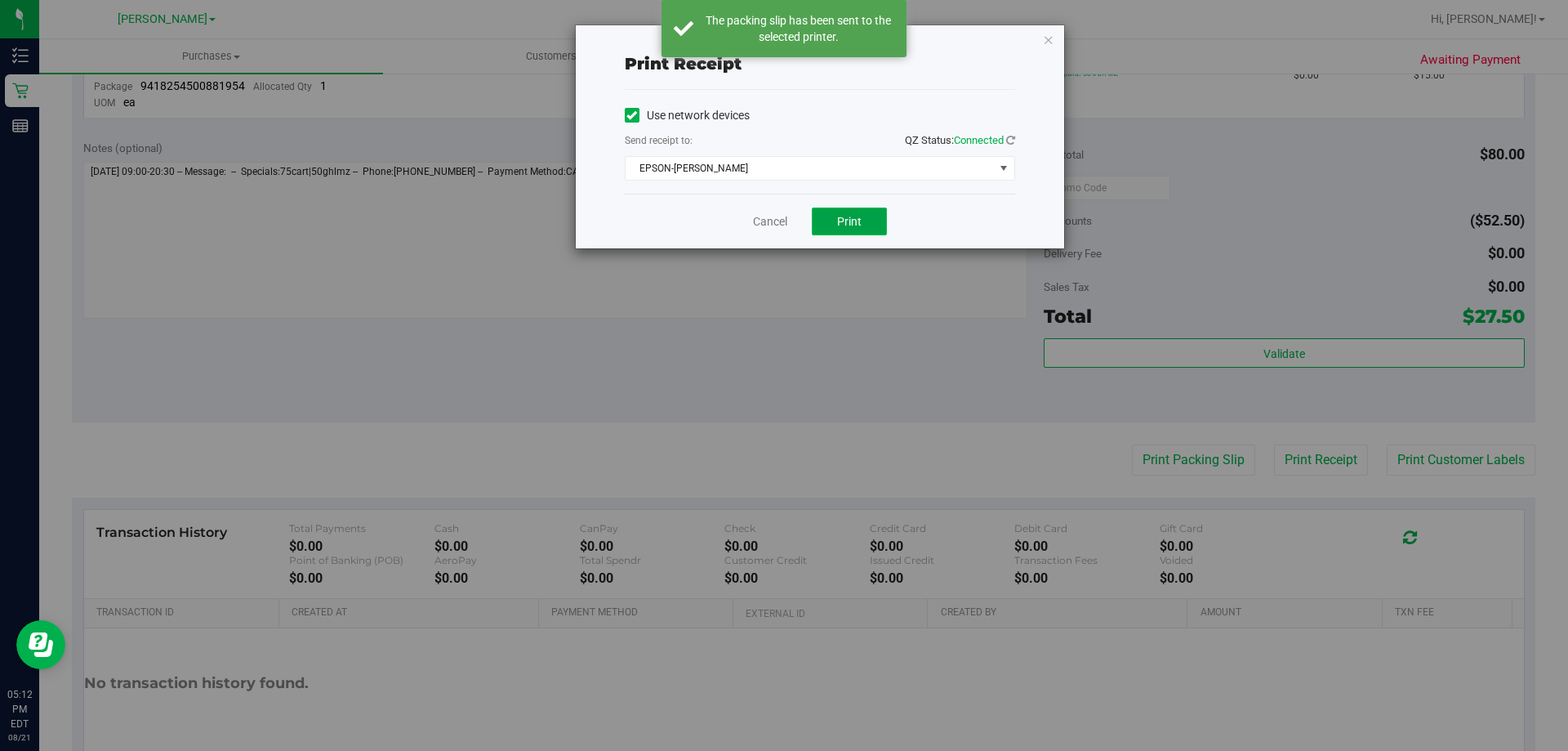
click at [872, 220] on button "Print" at bounding box center [849, 222] width 75 height 28
click at [936, 168] on span "EPSON-[PERSON_NAME]" at bounding box center [810, 168] width 368 height 23
click at [815, 437] on div "Print receipt Use network devices Send receipt to: QZ Status: Connected EPSON-[…" at bounding box center [790, 375] width 1580 height 751
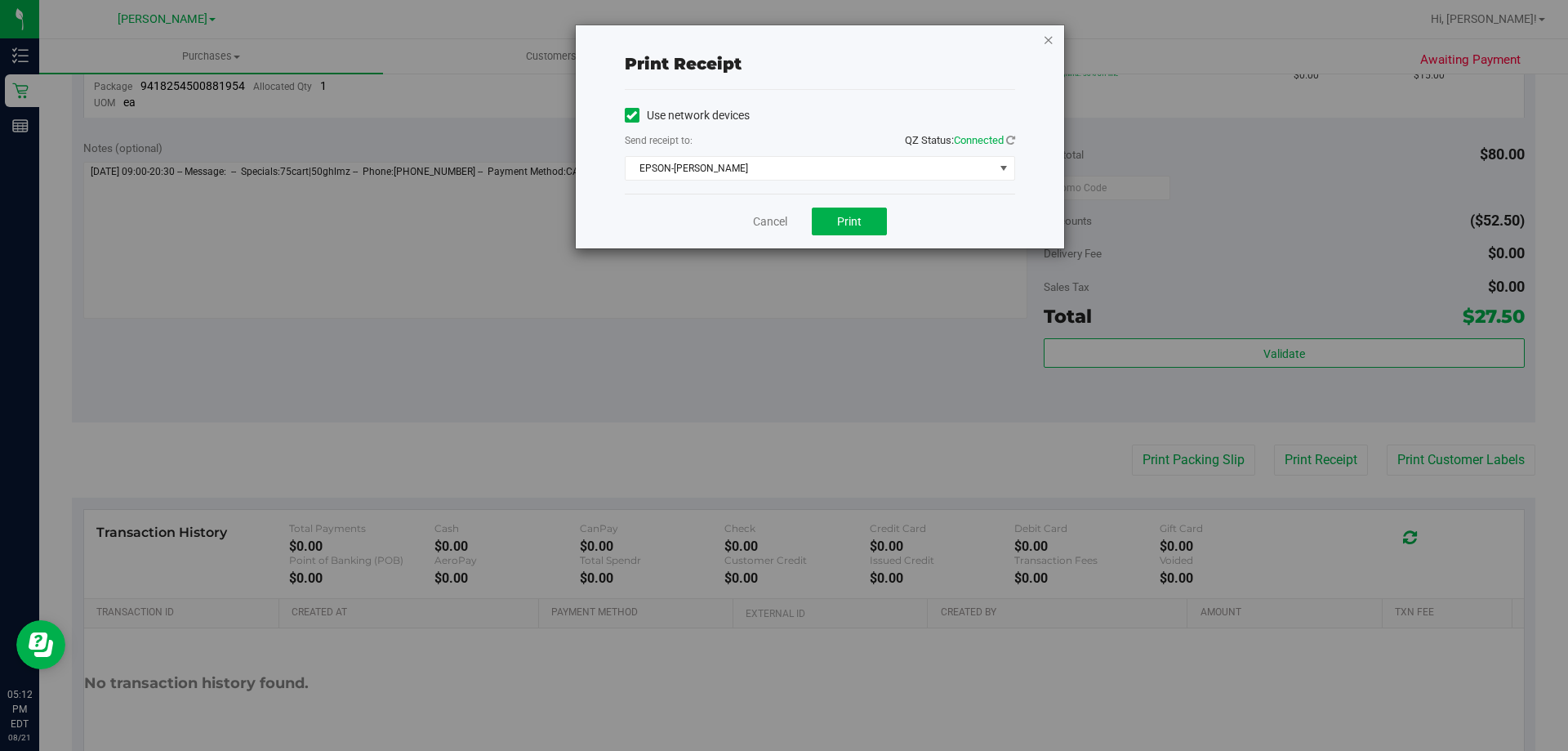
click at [1046, 40] on icon "button" at bounding box center [1048, 39] width 11 height 20
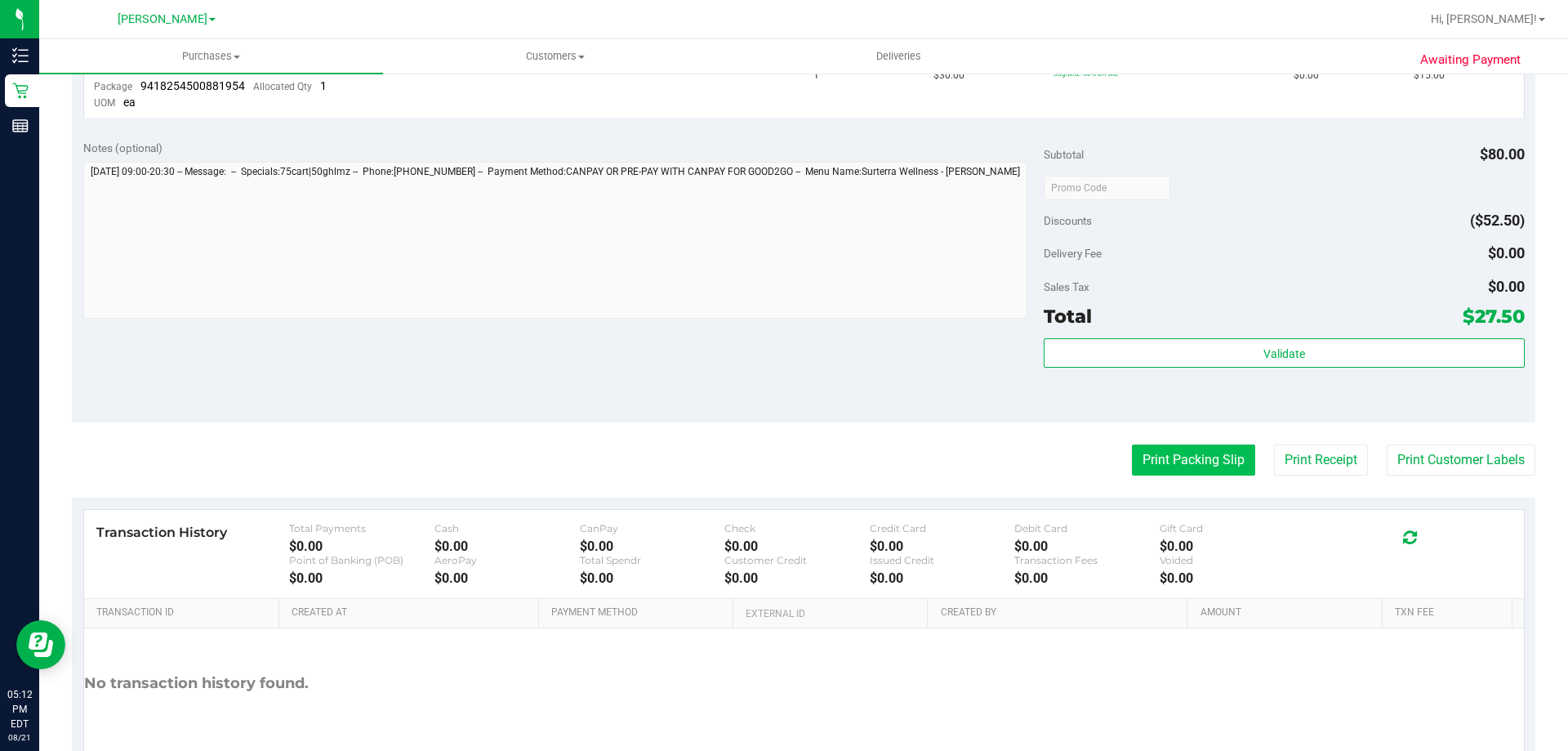
click at [1219, 458] on button "Print Packing Slip" at bounding box center [1193, 460] width 123 height 31
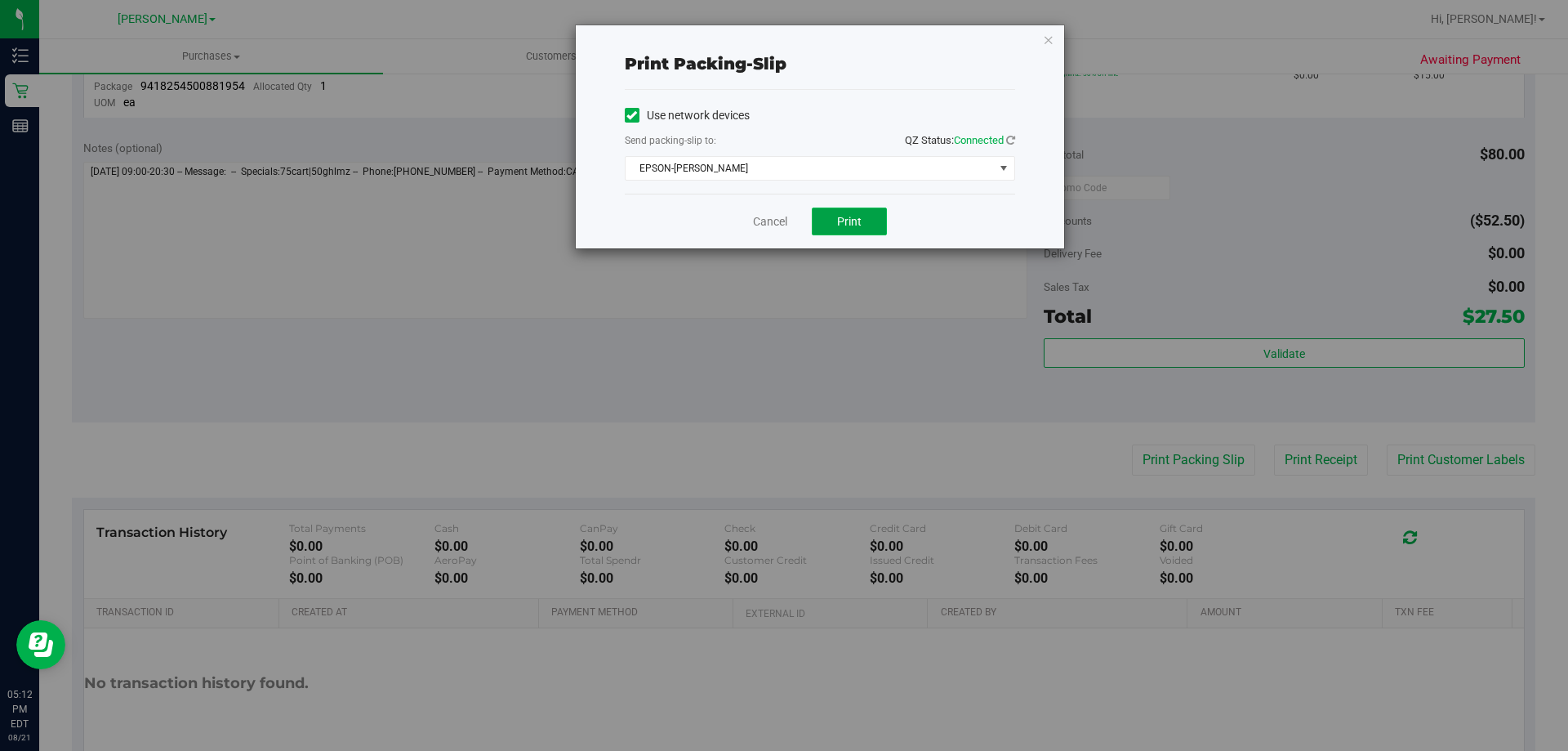
click at [881, 213] on button "Print" at bounding box center [849, 222] width 75 height 28
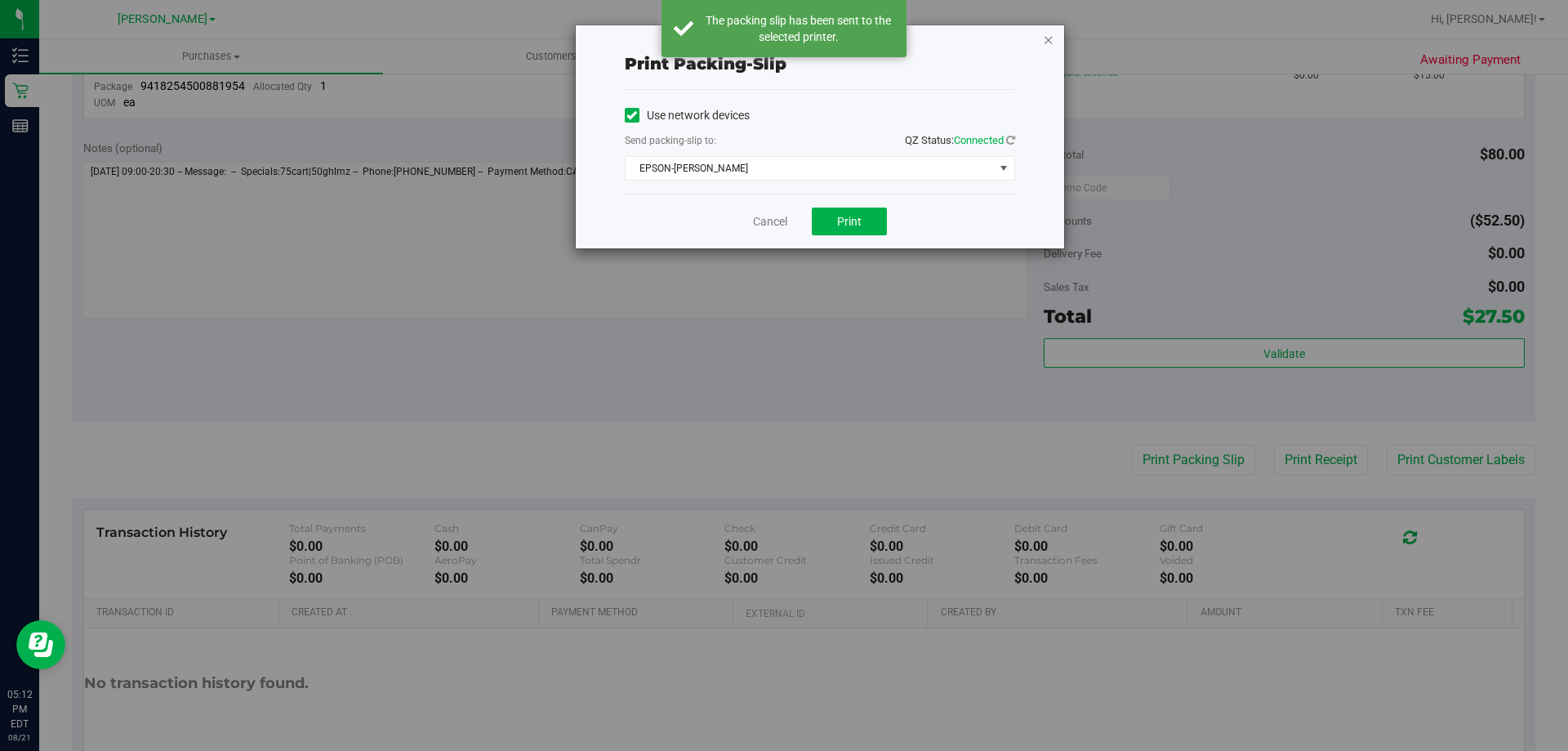
click at [1045, 38] on icon "button" at bounding box center [1048, 39] width 11 height 20
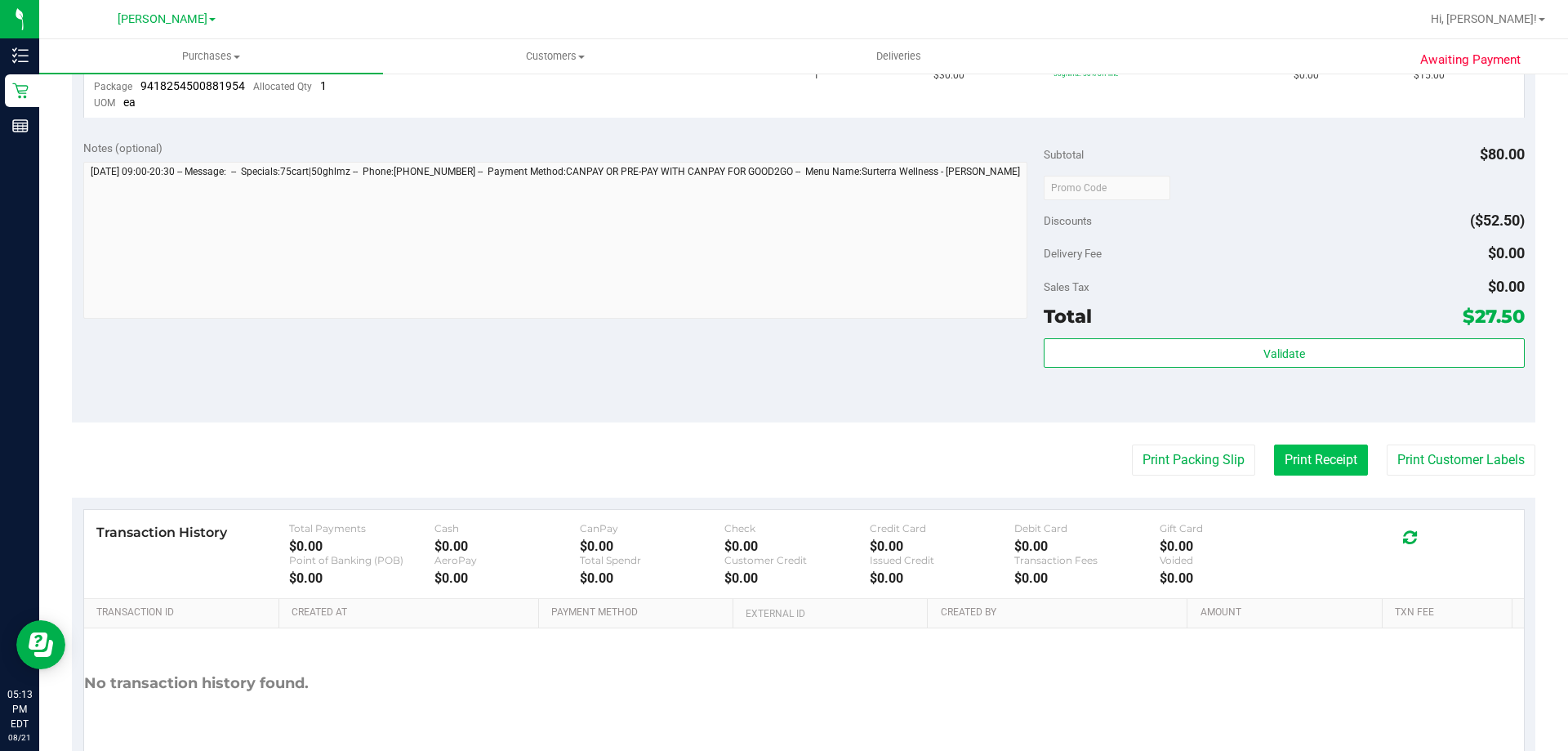
click at [1313, 472] on button "Print Receipt" at bounding box center [1321, 460] width 94 height 31
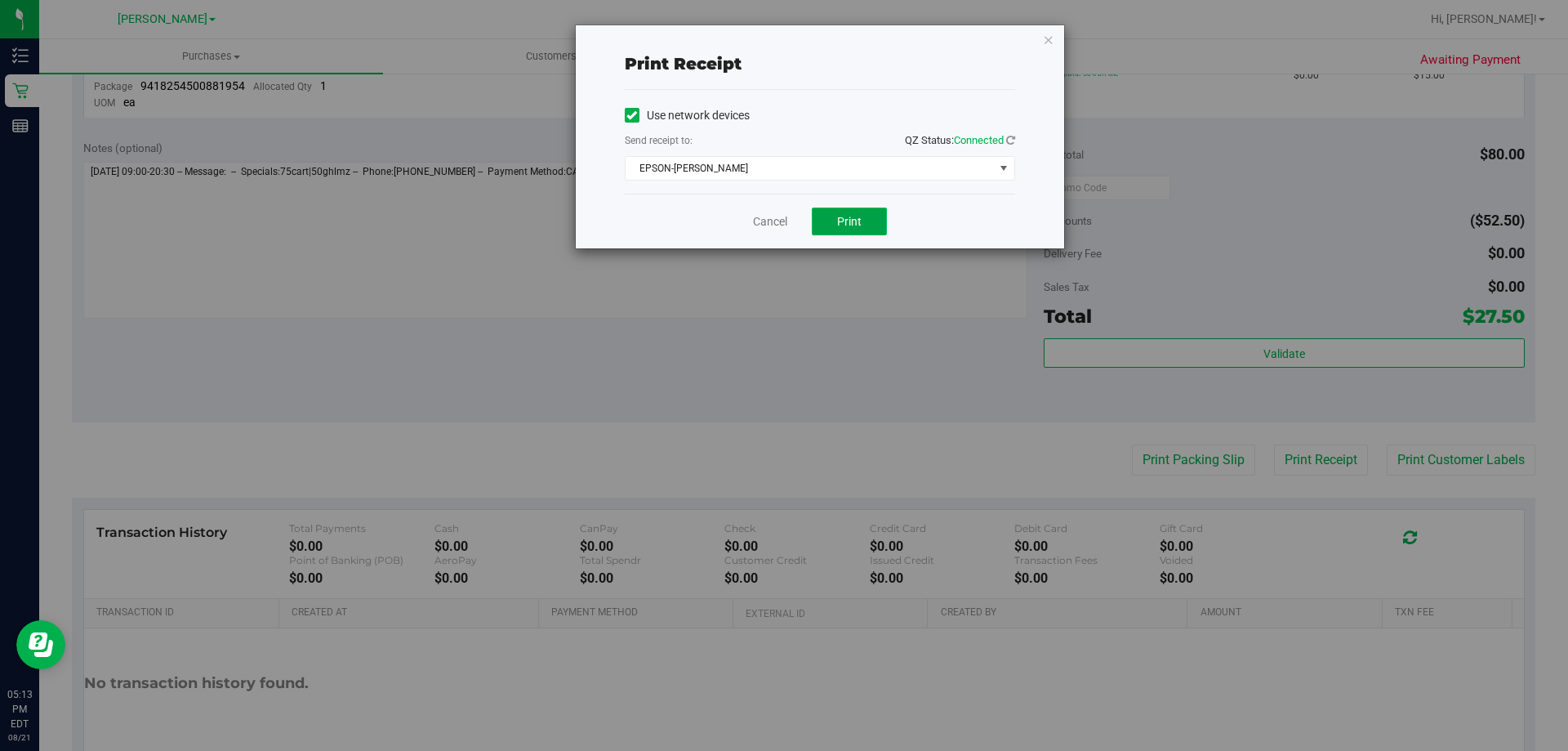
click at [867, 214] on button "Print" at bounding box center [849, 222] width 75 height 28
click at [1051, 45] on icon "button" at bounding box center [1048, 39] width 11 height 20
